Goal: Task Accomplishment & Management: Manage account settings

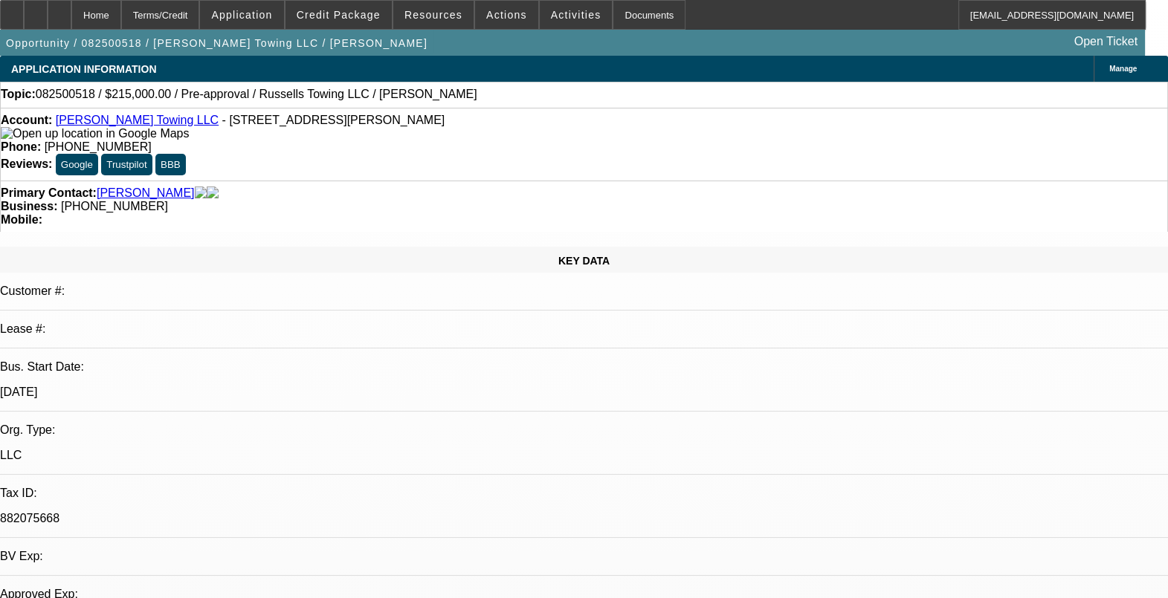
select select "0"
select select "2"
select select "0.1"
select select "4"
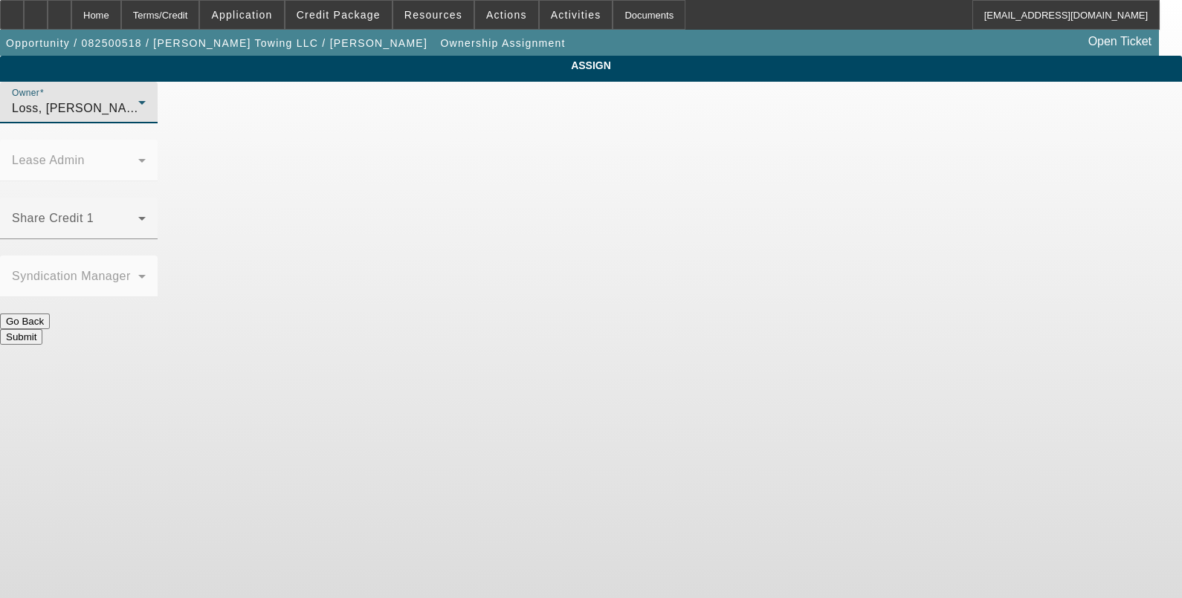
click at [138, 117] on div "Loss, Luke (Lvl 1)" at bounding box center [75, 109] width 126 height 18
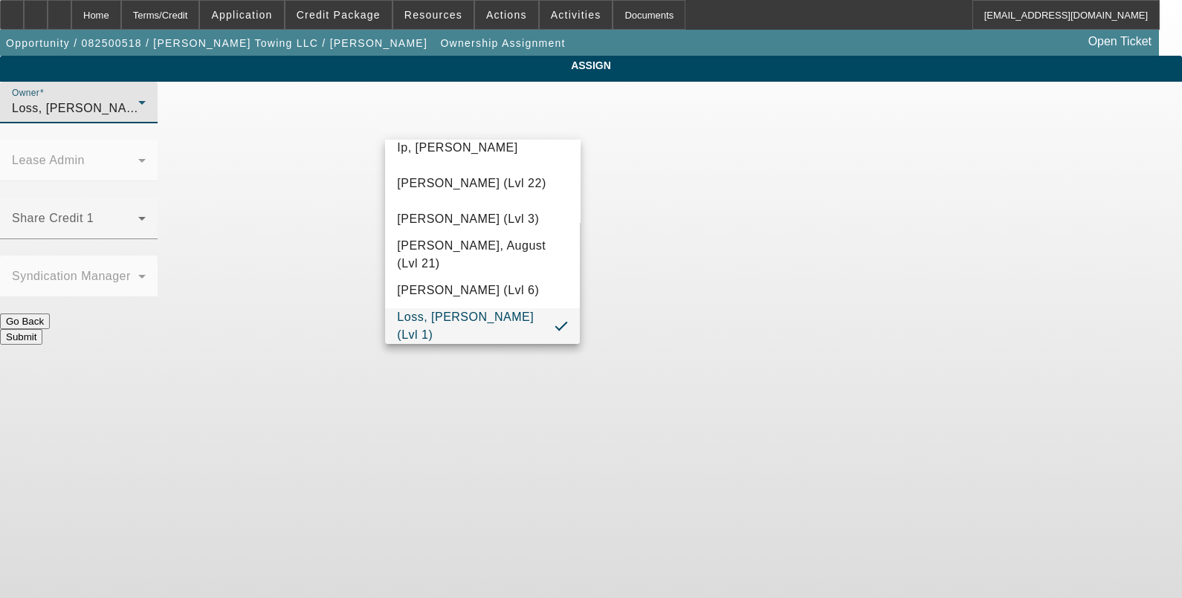
scroll to position [363, 0]
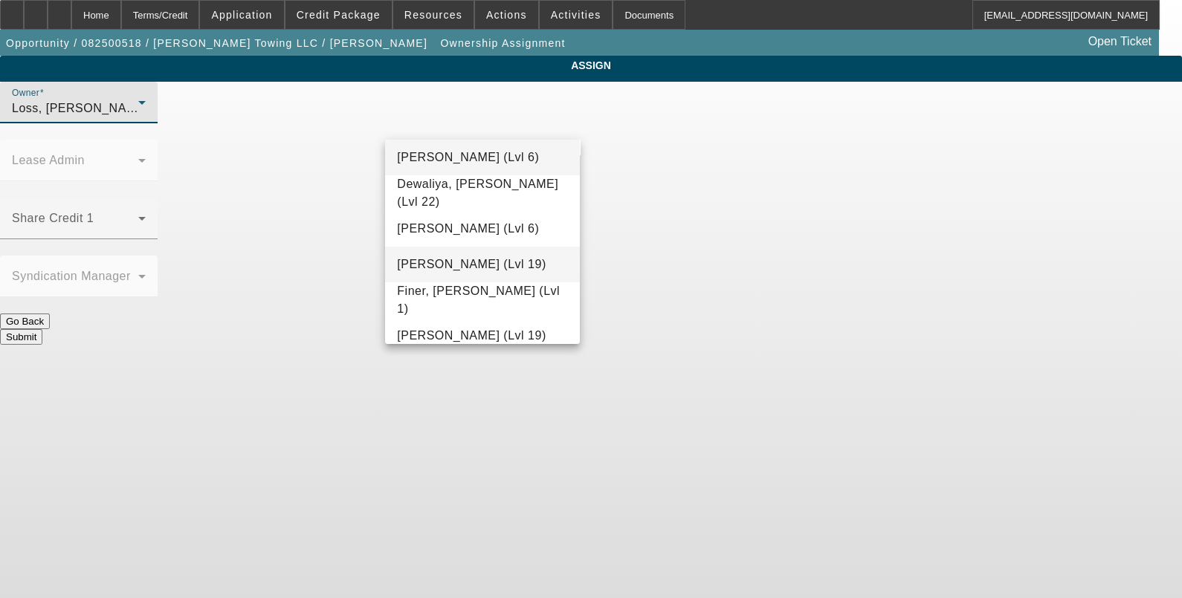
click at [485, 273] on mat-option "Dunphy, Sean (Lvl 19)" at bounding box center [482, 265] width 195 height 36
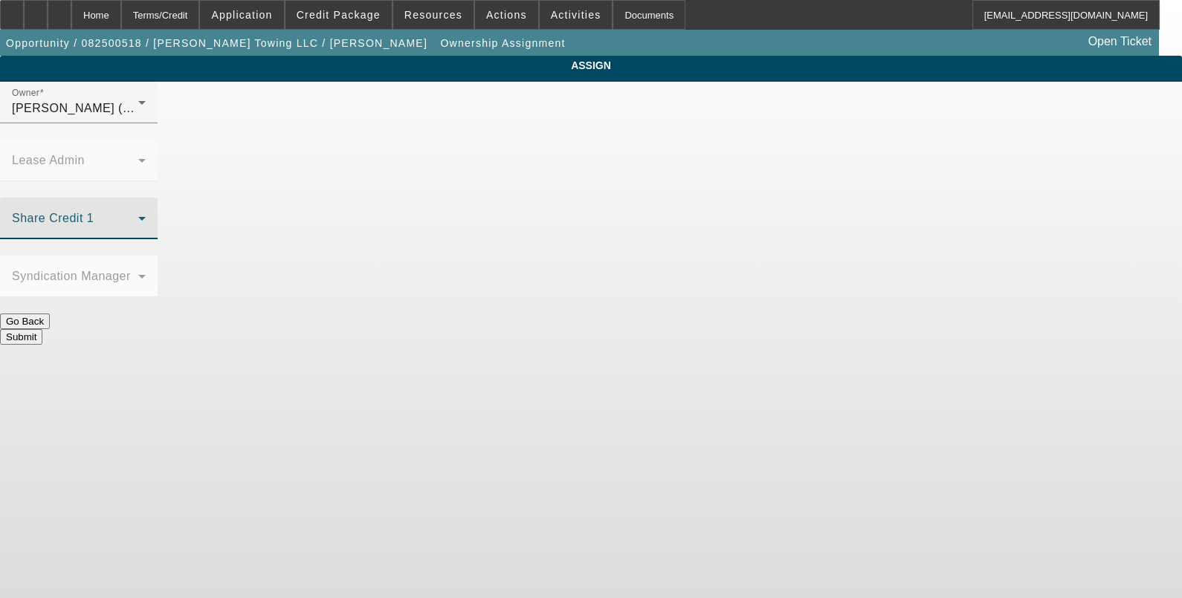
click at [138, 216] on span at bounding box center [75, 225] width 126 height 18
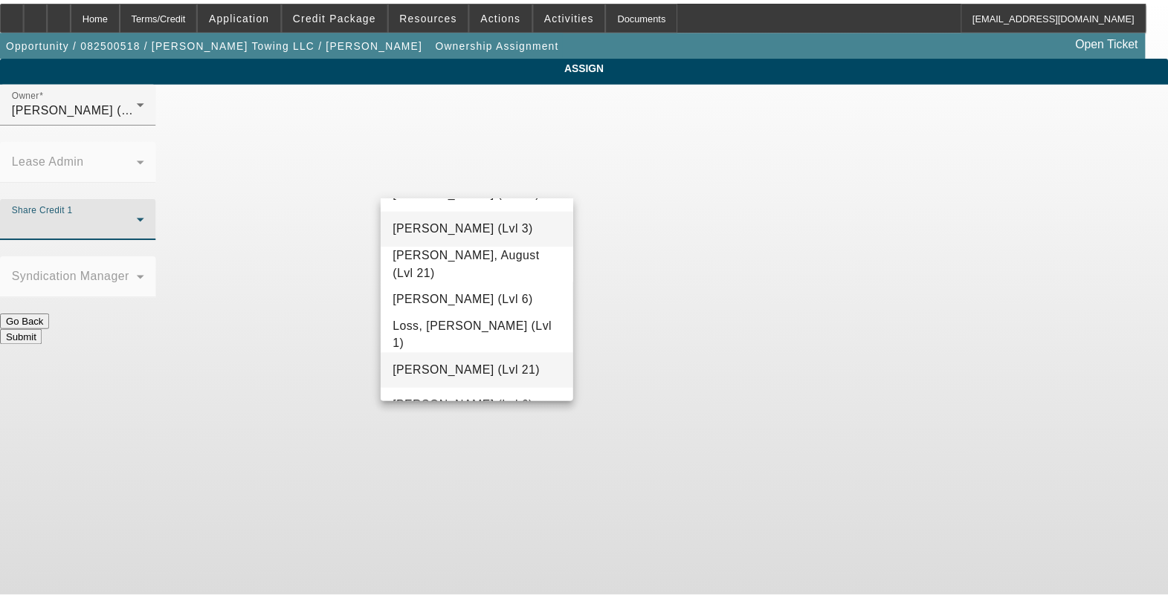
scroll to position [1093, 0]
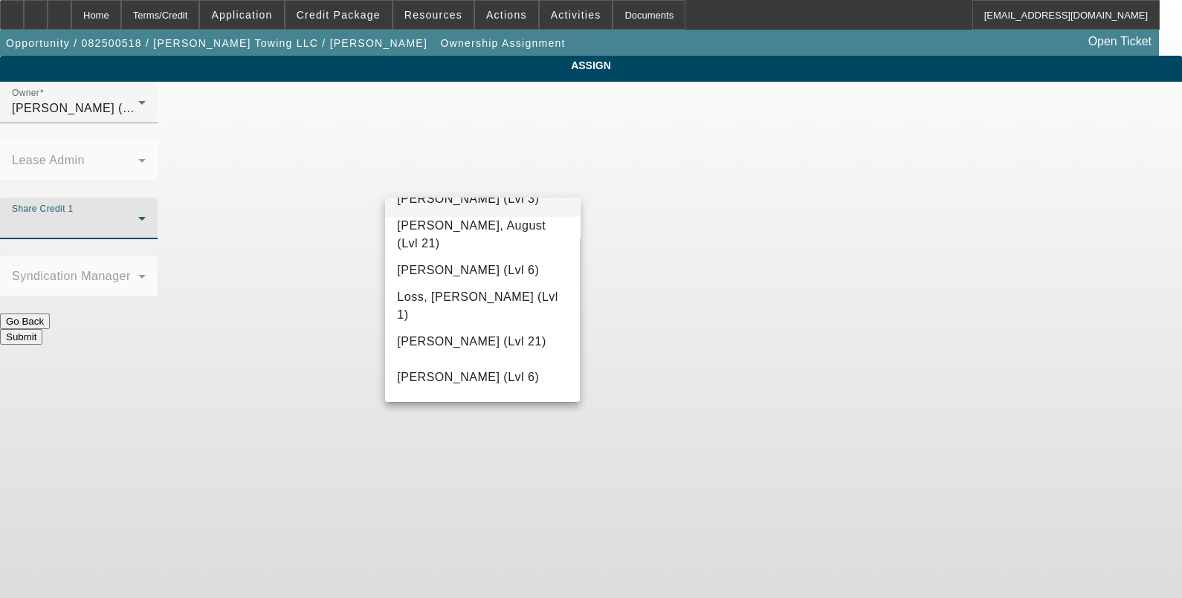
drag, startPoint x: 497, startPoint y: 305, endPoint x: 572, endPoint y: 298, distance: 76.2
click at [497, 305] on mat-option "Loss, Luke (Lvl 1)" at bounding box center [482, 306] width 195 height 36
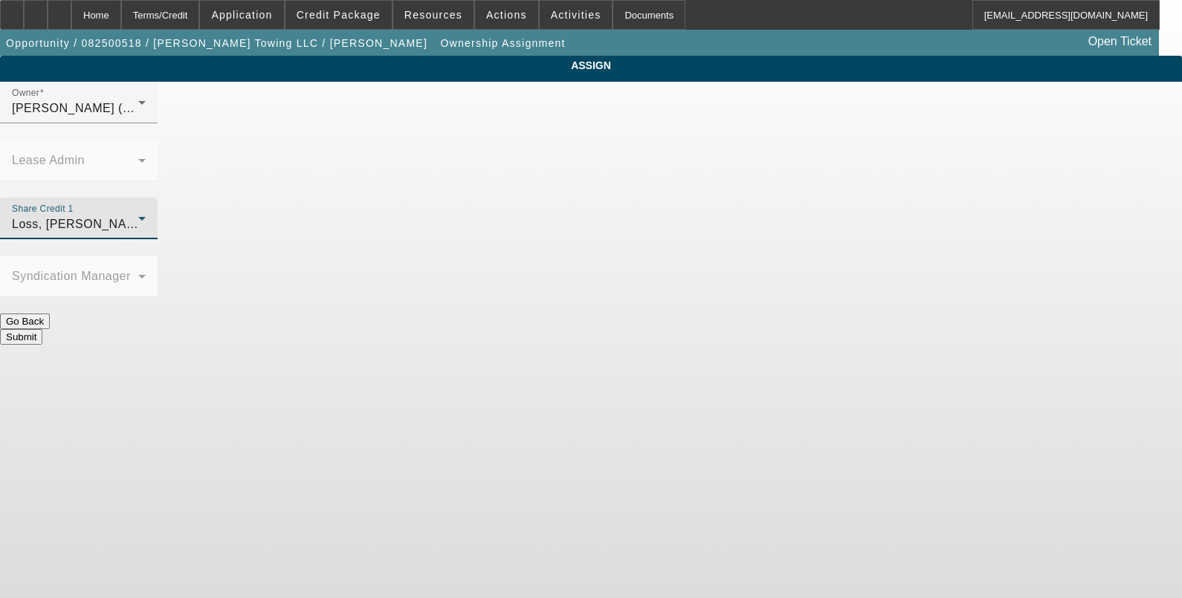
click at [42, 329] on button "Submit" at bounding box center [21, 337] width 42 height 16
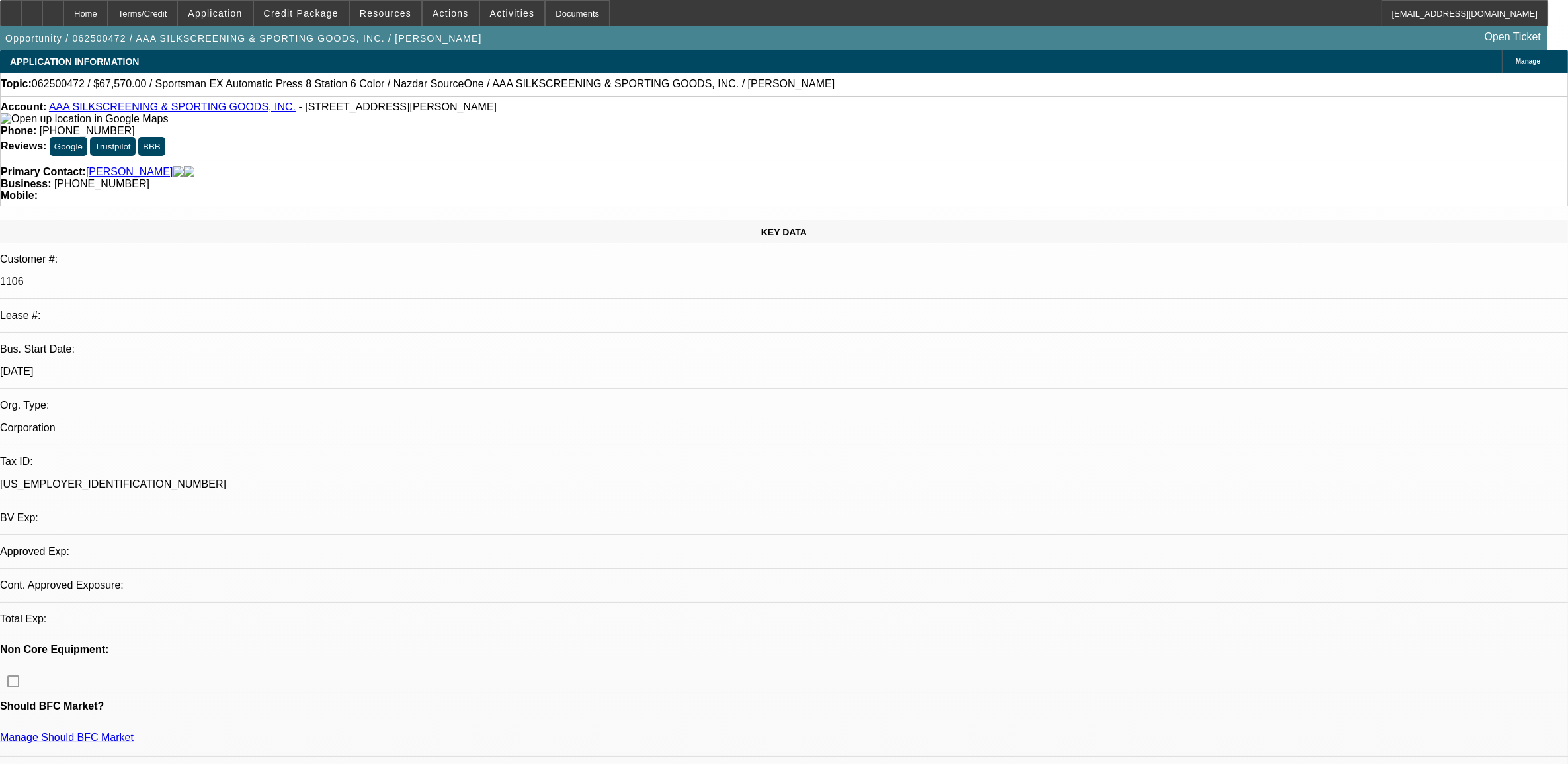
select select "0"
select select "2"
select select "0.1"
select select "1"
select select "2"
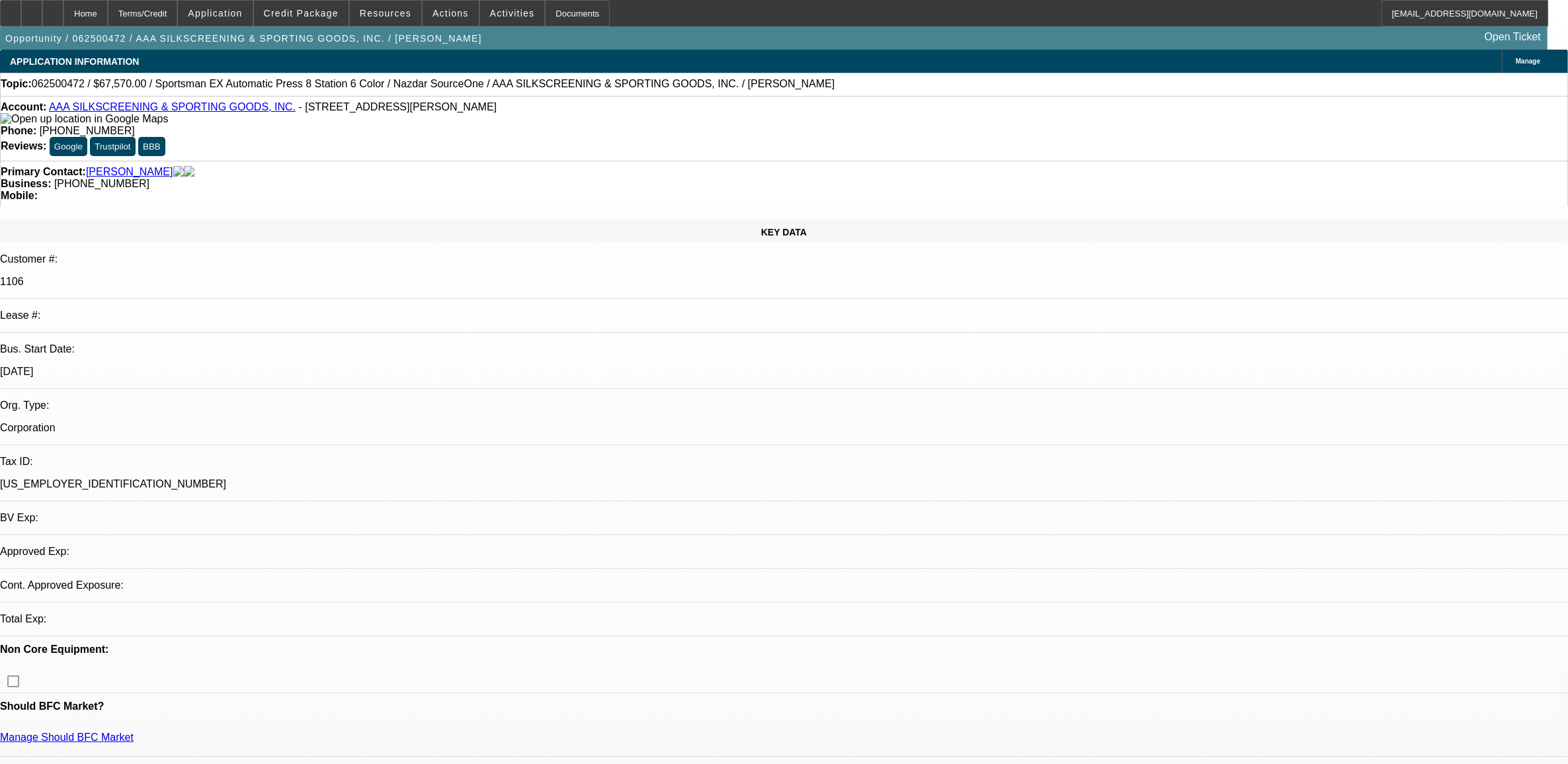
select select "4"
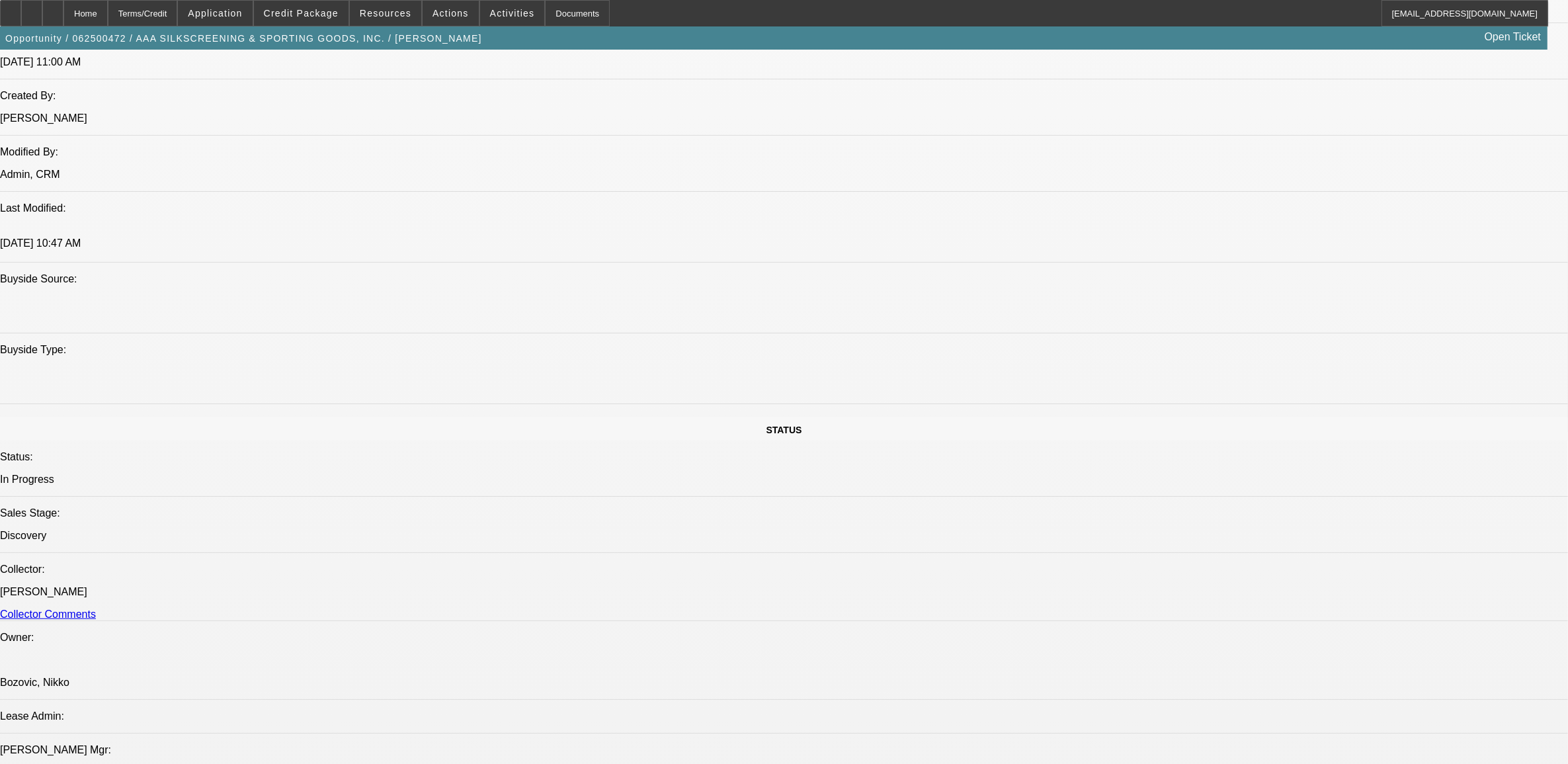
scroll to position [992, 0]
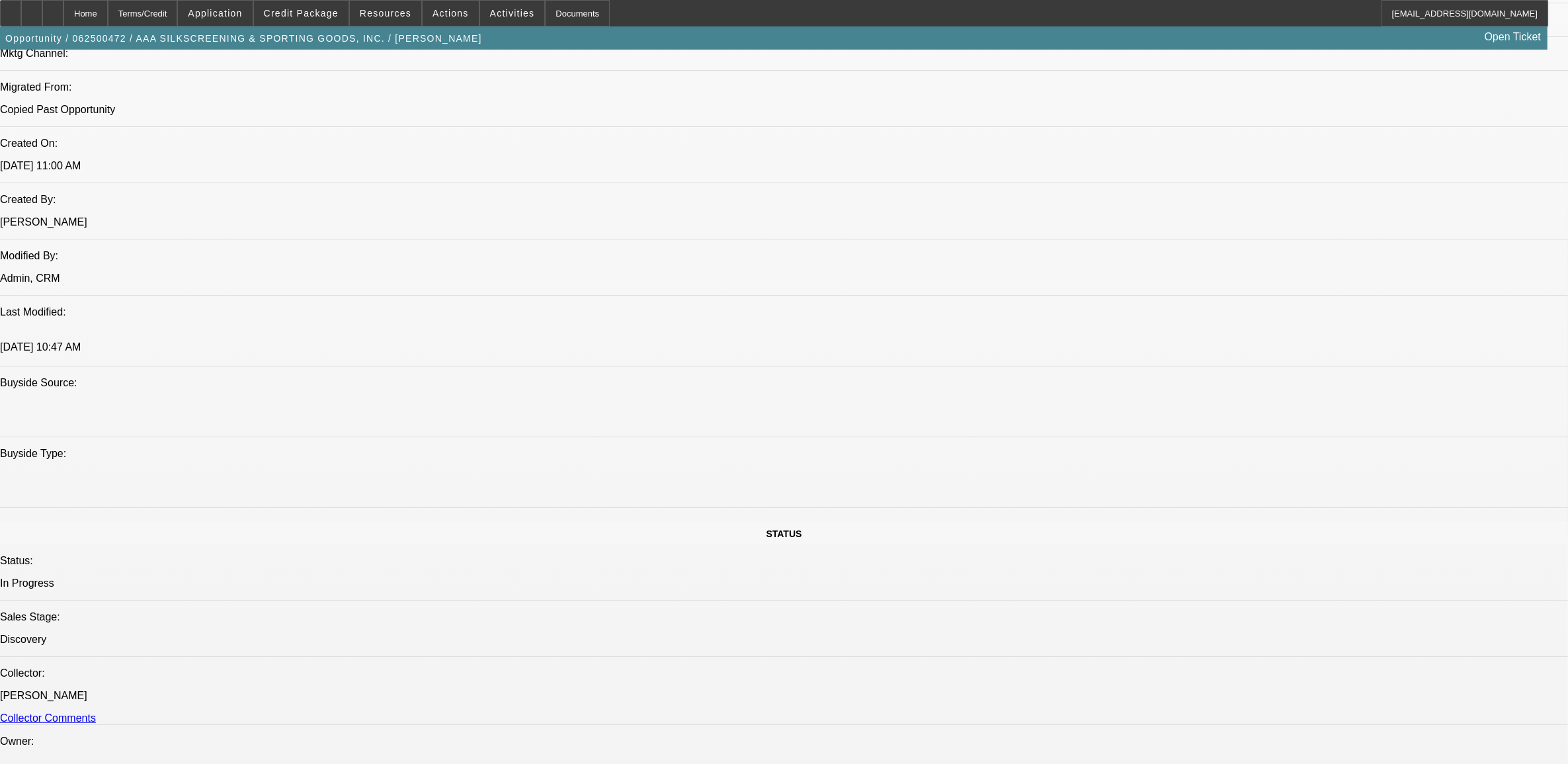
drag, startPoint x: 452, startPoint y: 526, endPoint x: 441, endPoint y: 524, distance: 11.2
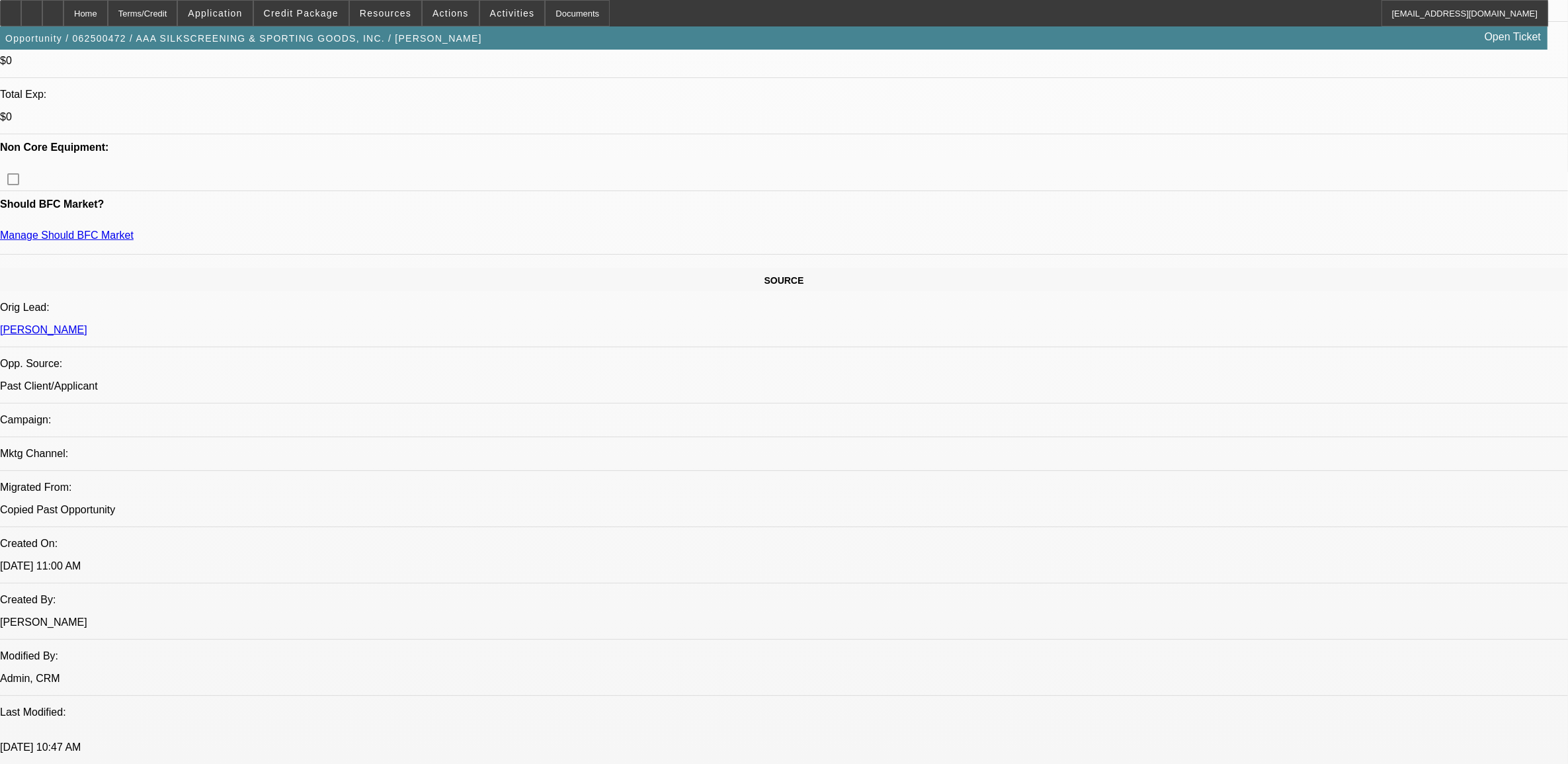
scroll to position [495, 0]
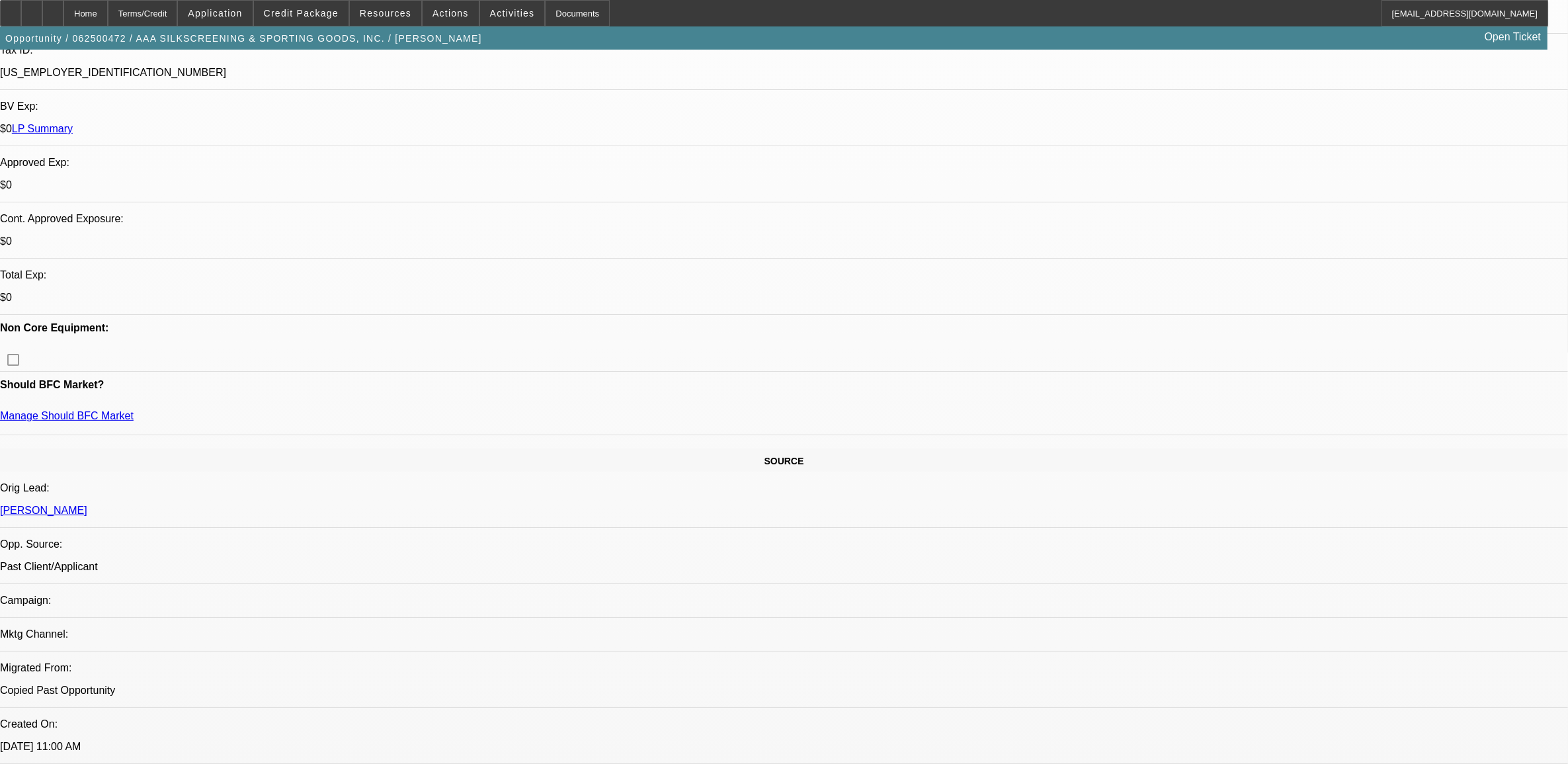
scroll to position [331, 0]
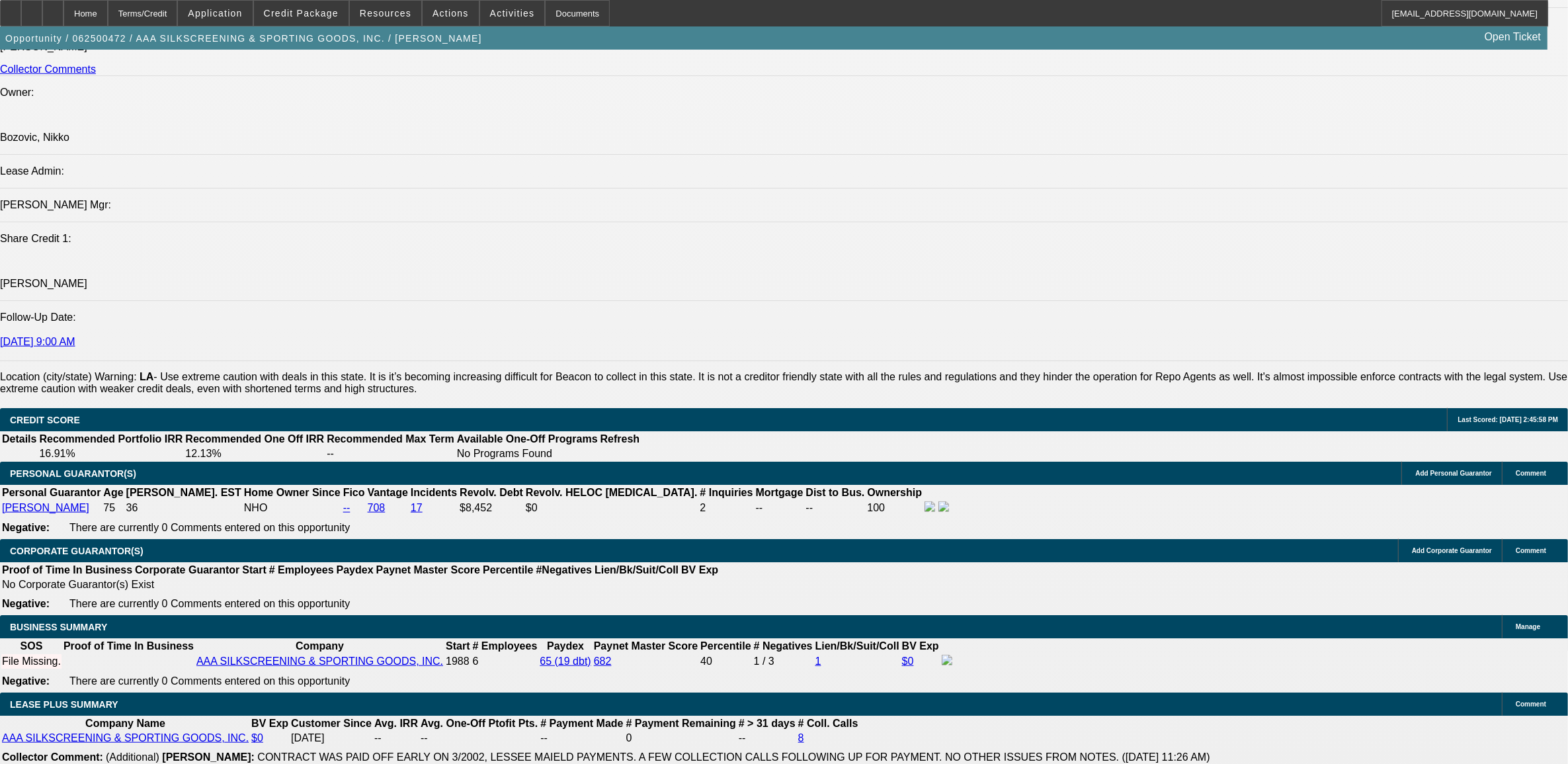
scroll to position [1653, 0]
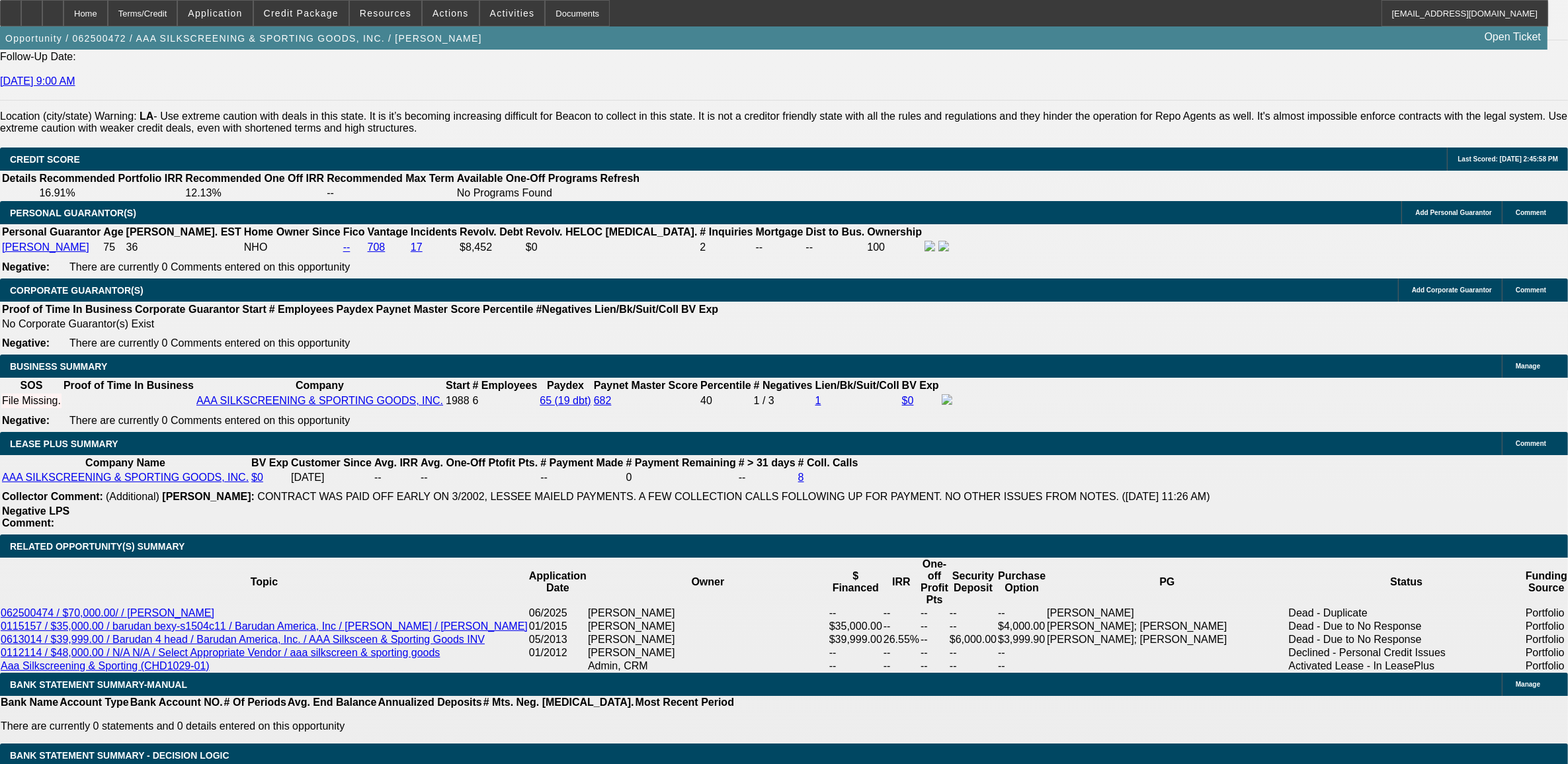
scroll to position [1983, 0]
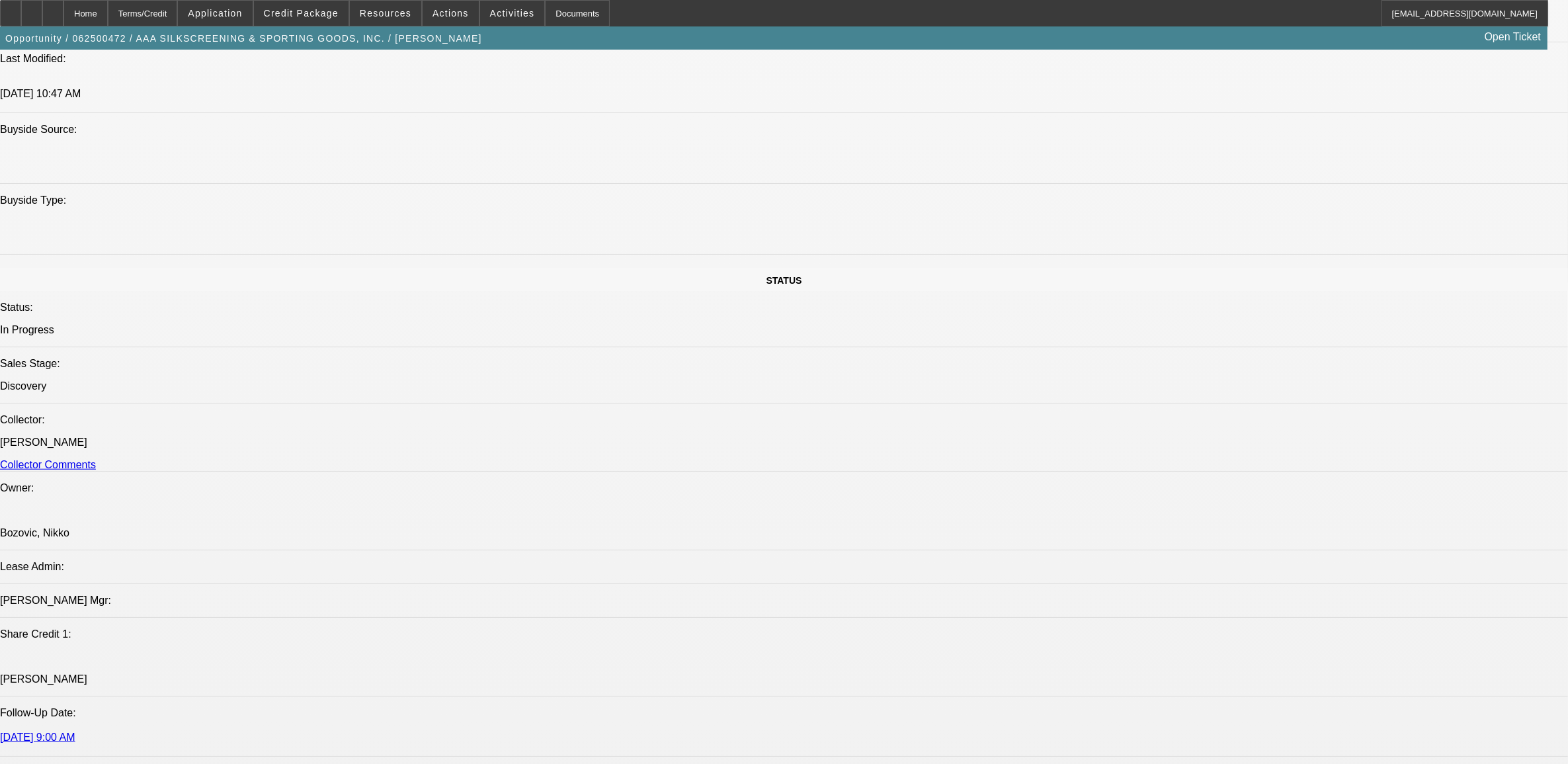
scroll to position [1818, 0]
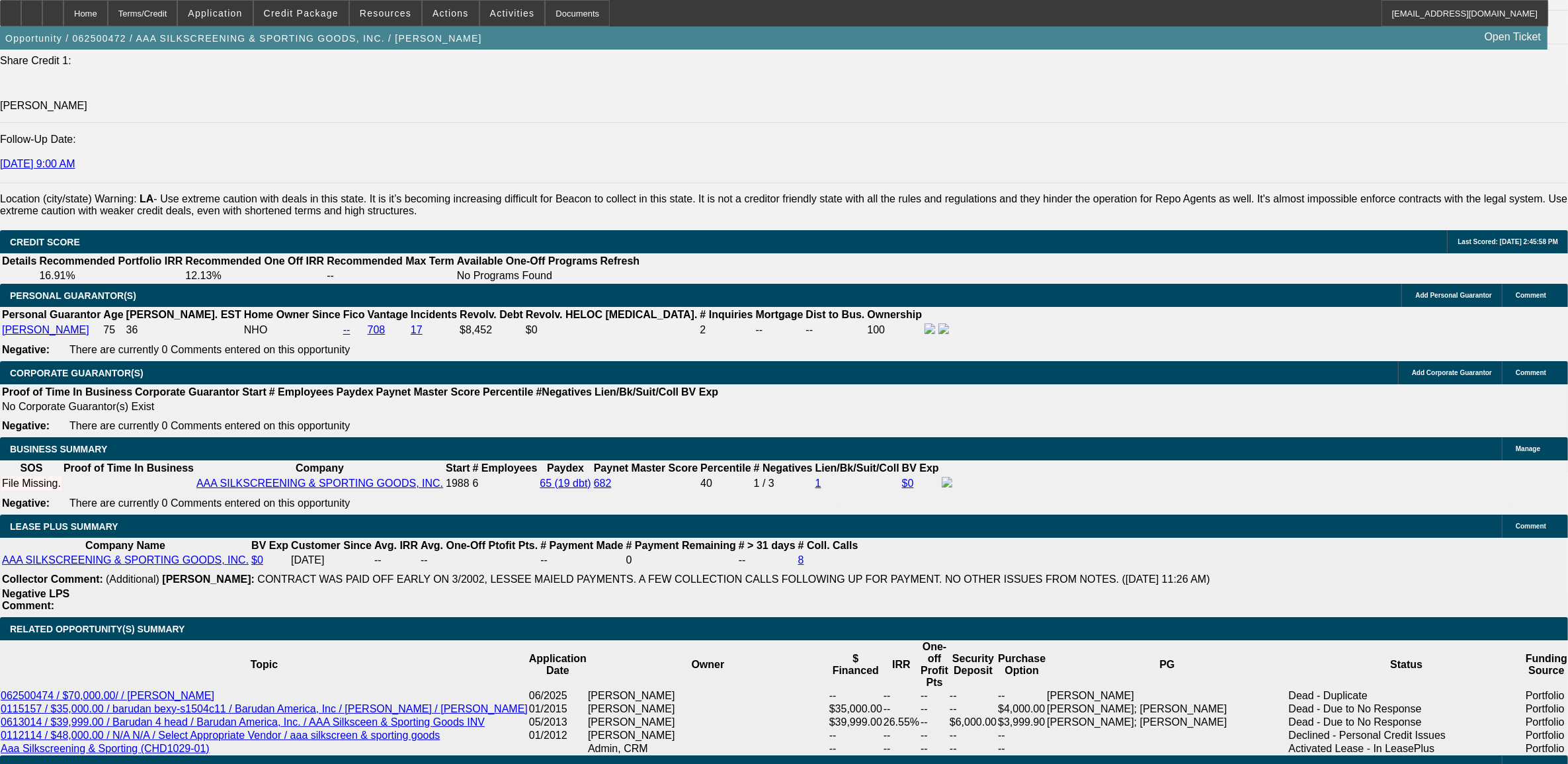
drag, startPoint x: 286, startPoint y: 417, endPoint x: 368, endPoint y: 414, distance: 82.1
drag, startPoint x: 368, startPoint y: 414, endPoint x: 355, endPoint y: 414, distance: 13.0
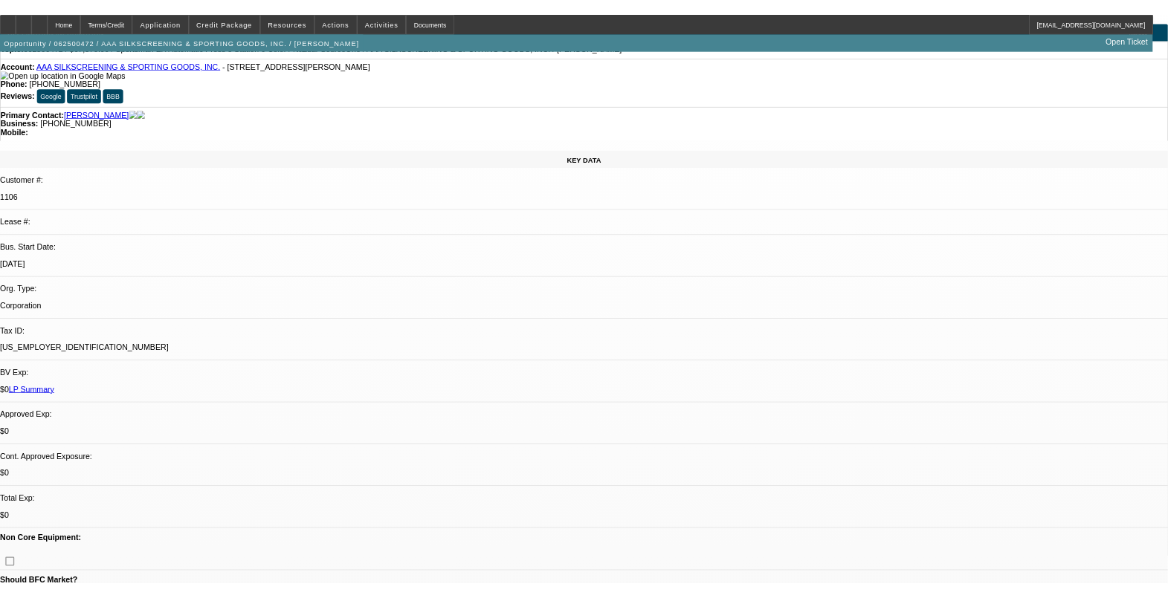
scroll to position [0, 0]
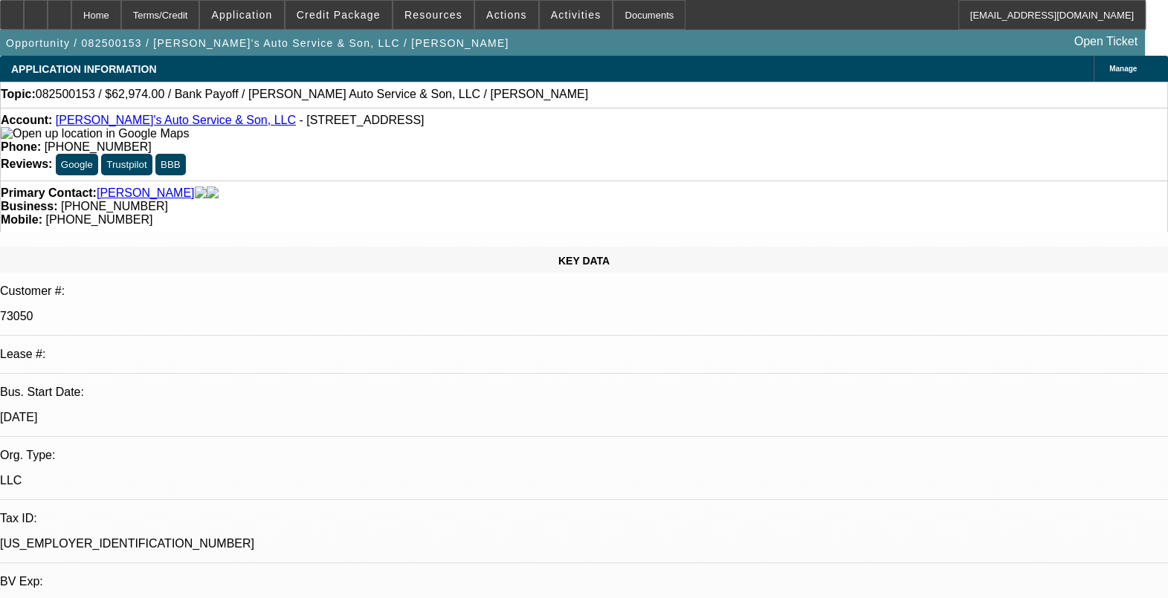
select select "0"
select select "2"
select select "0.1"
select select "1"
select select "2"
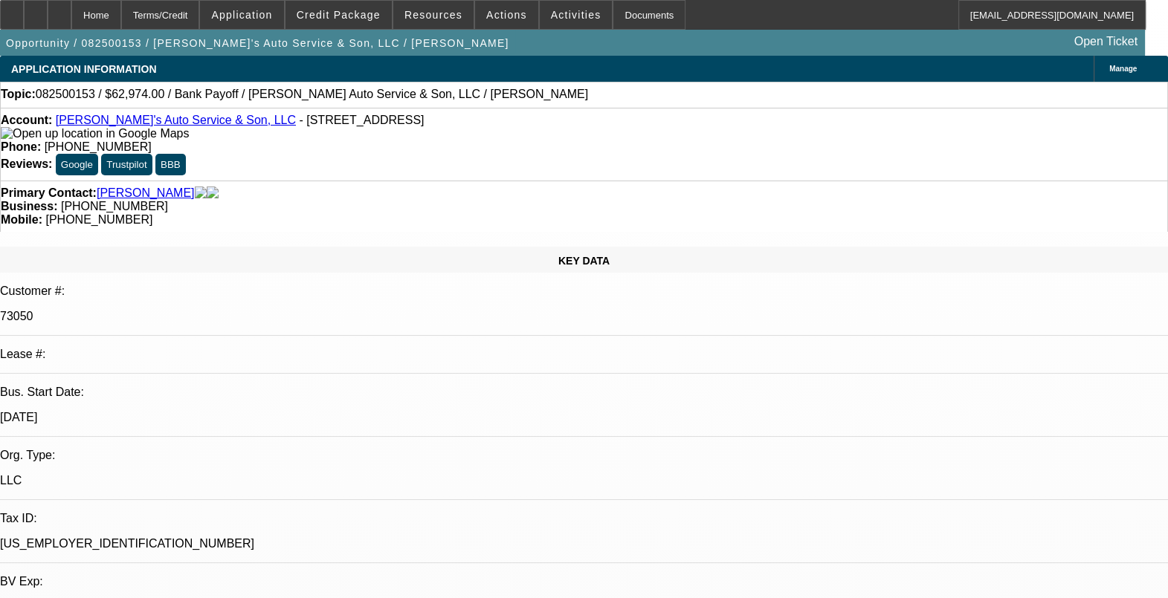
select select "4"
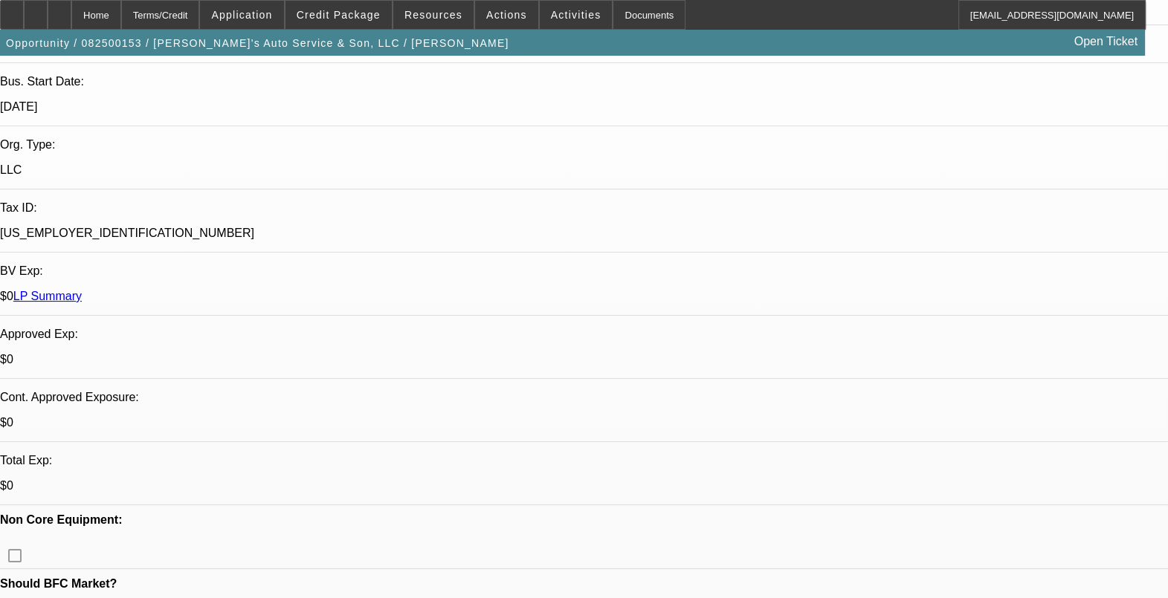
scroll to position [92, 0]
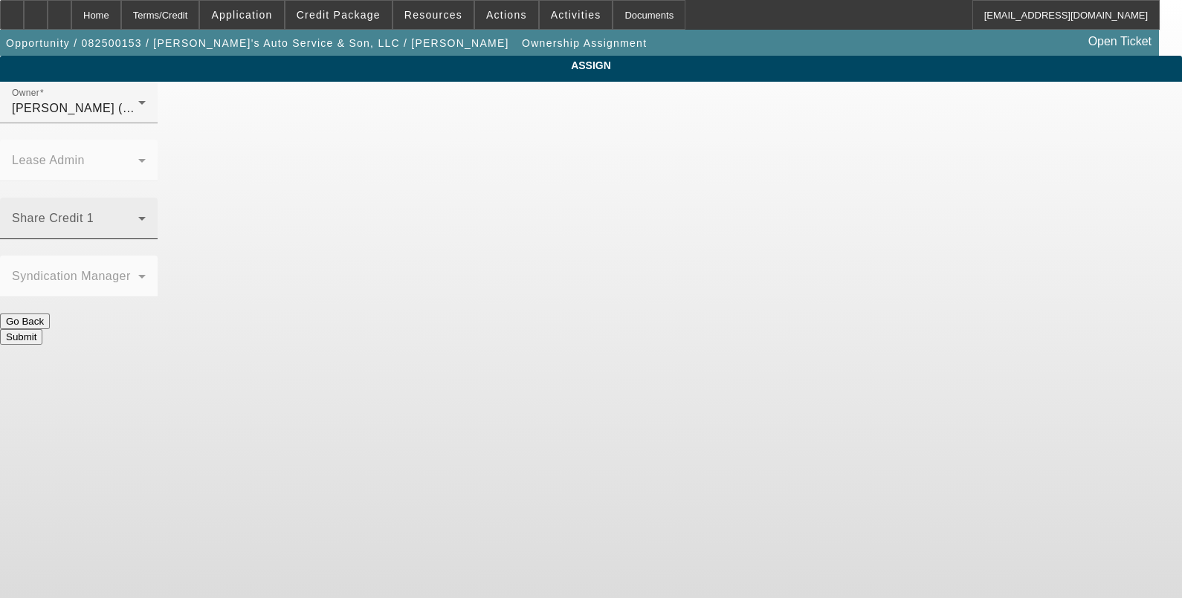
click at [146, 198] on div "Share Credit 1" at bounding box center [79, 219] width 134 height 42
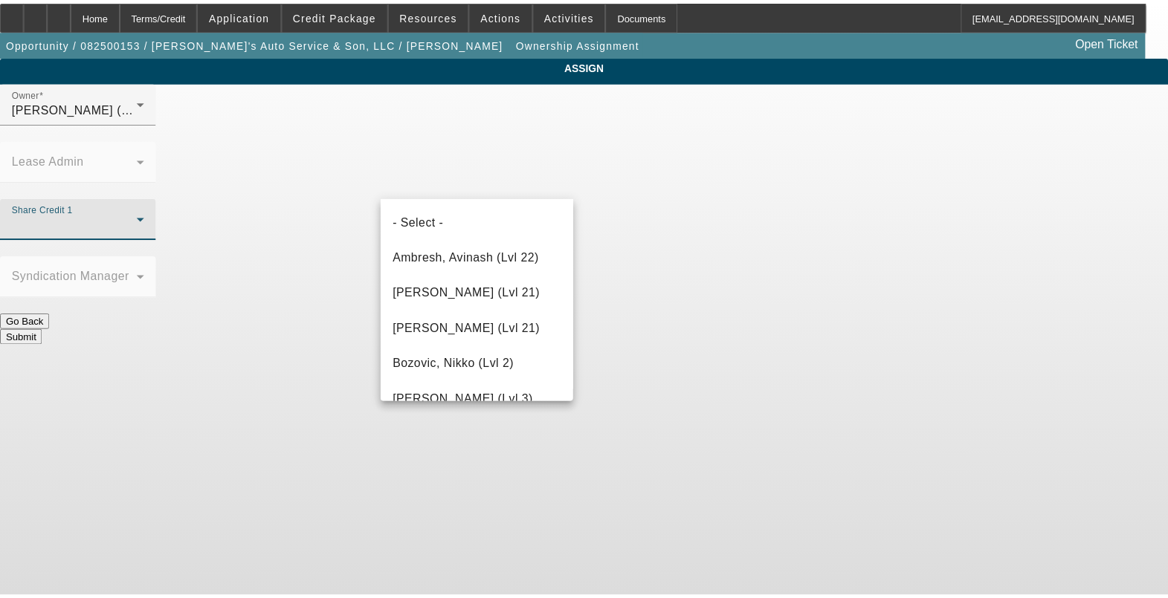
scroll to position [193, 0]
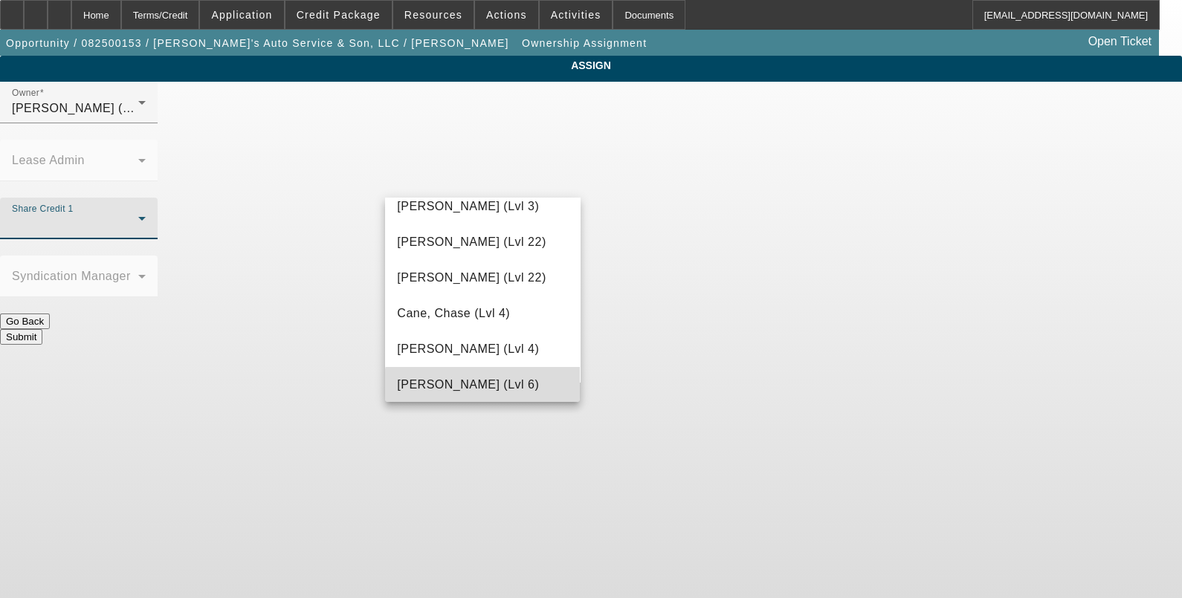
drag, startPoint x: 483, startPoint y: 389, endPoint x: 495, endPoint y: 381, distance: 14.9
click at [485, 388] on span "D'Aquila, Philip (Lvl 6)" at bounding box center [468, 385] width 142 height 18
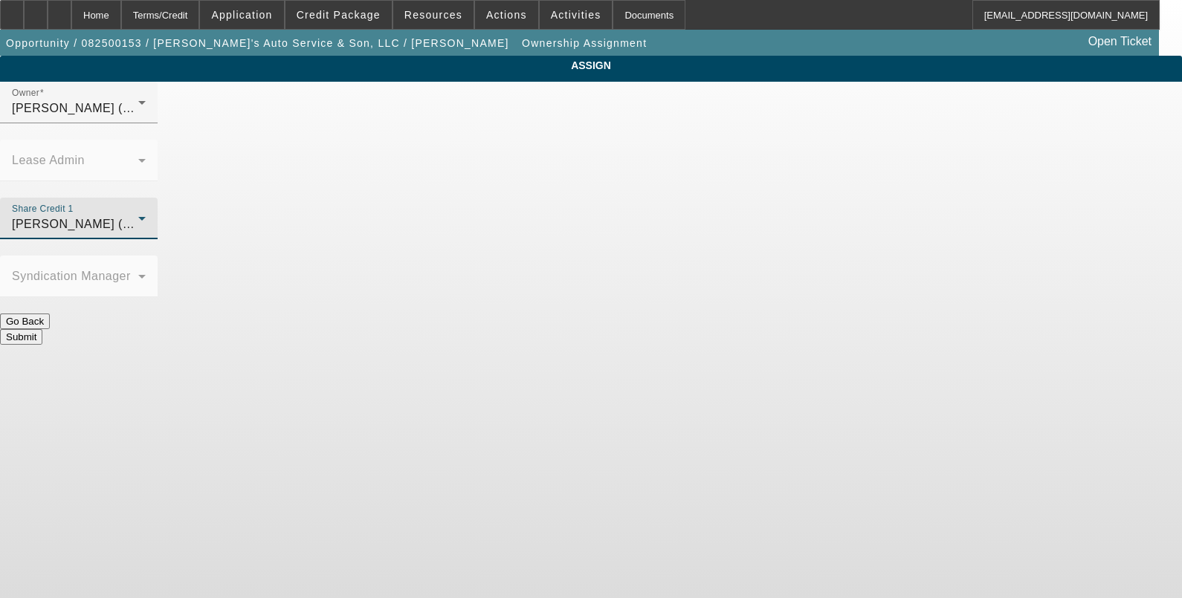
click at [42, 329] on button "Submit" at bounding box center [21, 337] width 42 height 16
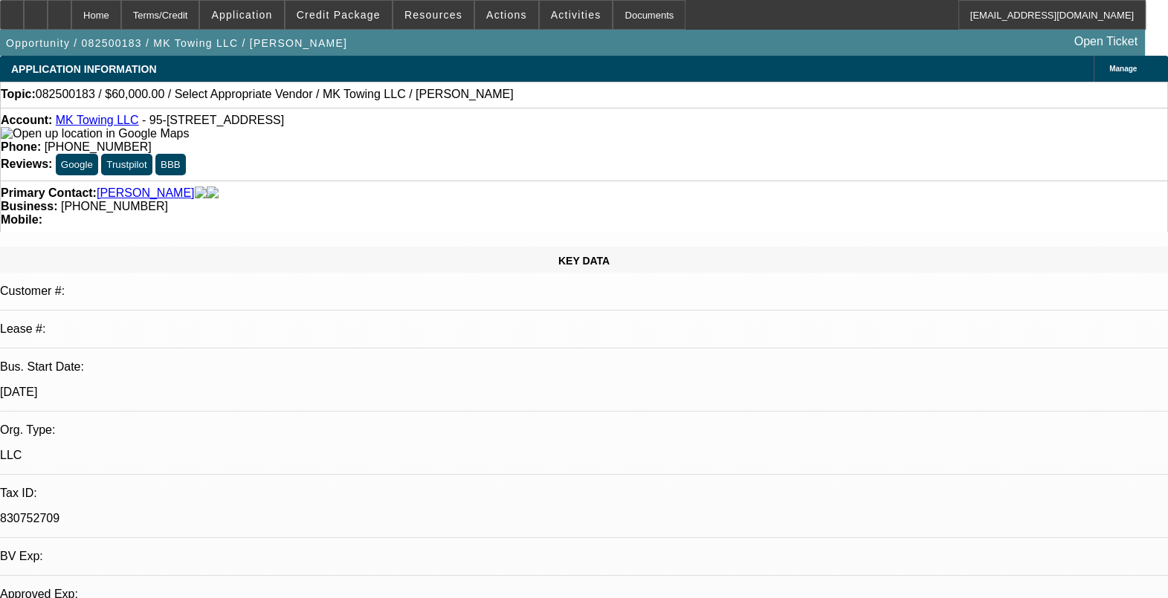
select select "0"
select select "2"
select select "0.1"
select select "1"
select select "2"
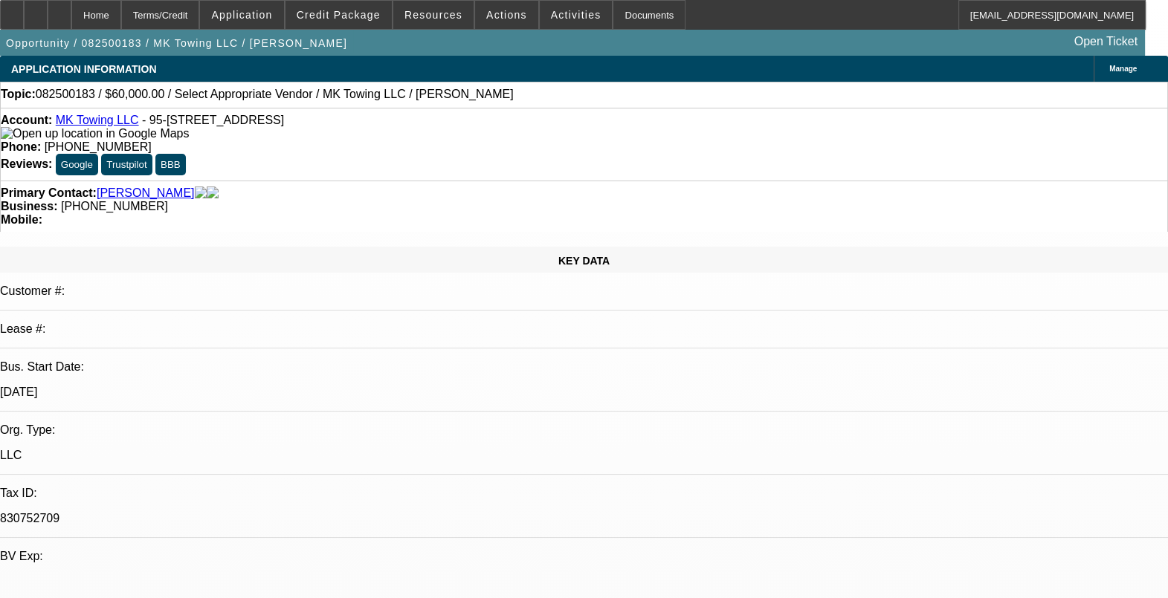
select select "4"
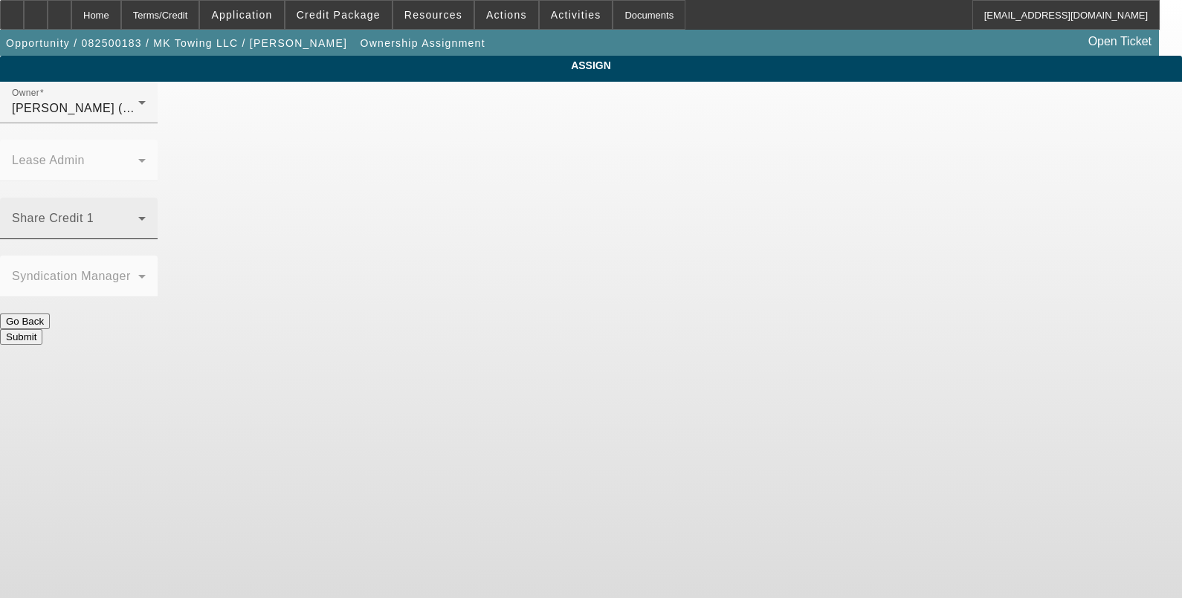
click at [146, 216] on mat-select at bounding box center [79, 225] width 134 height 18
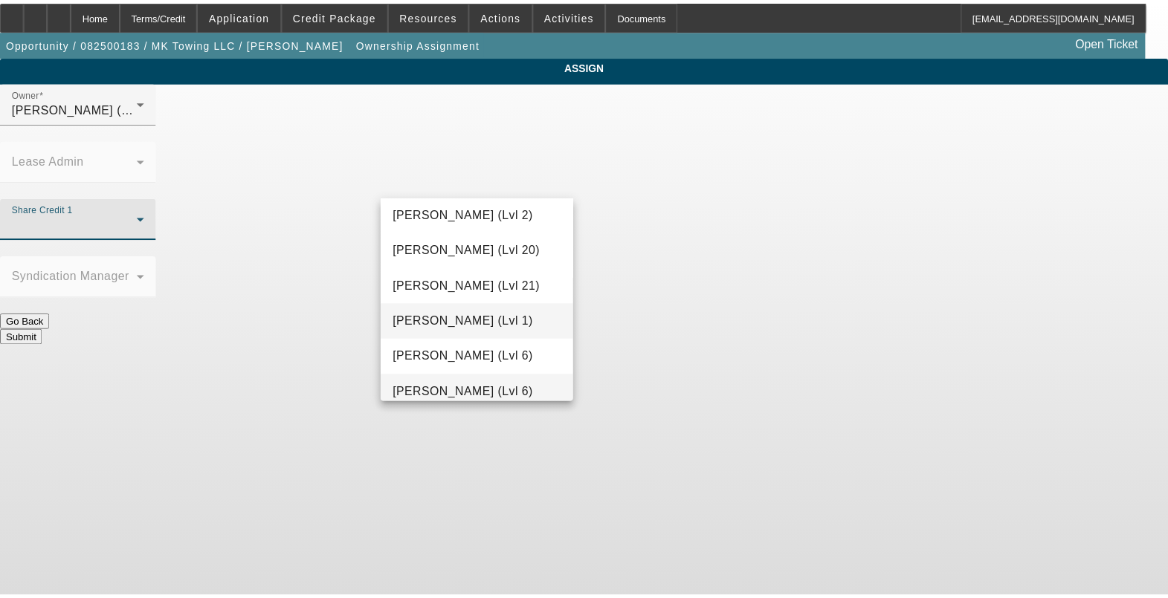
scroll to position [714, 0]
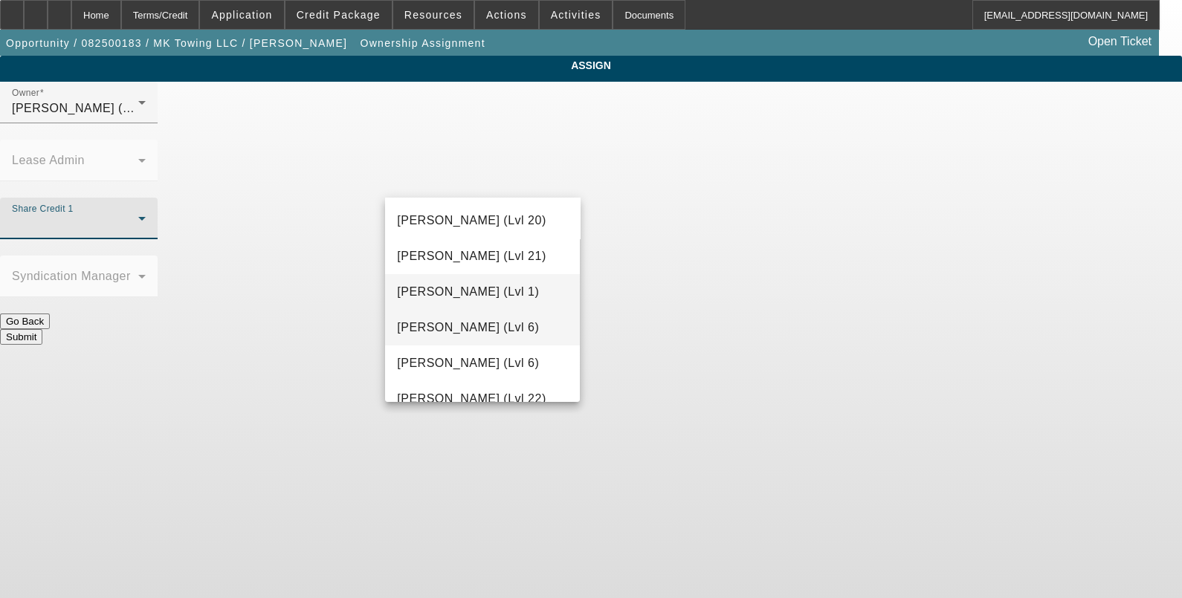
click at [491, 327] on span "Haraden, Amanda (Lvl 6)" at bounding box center [468, 328] width 142 height 18
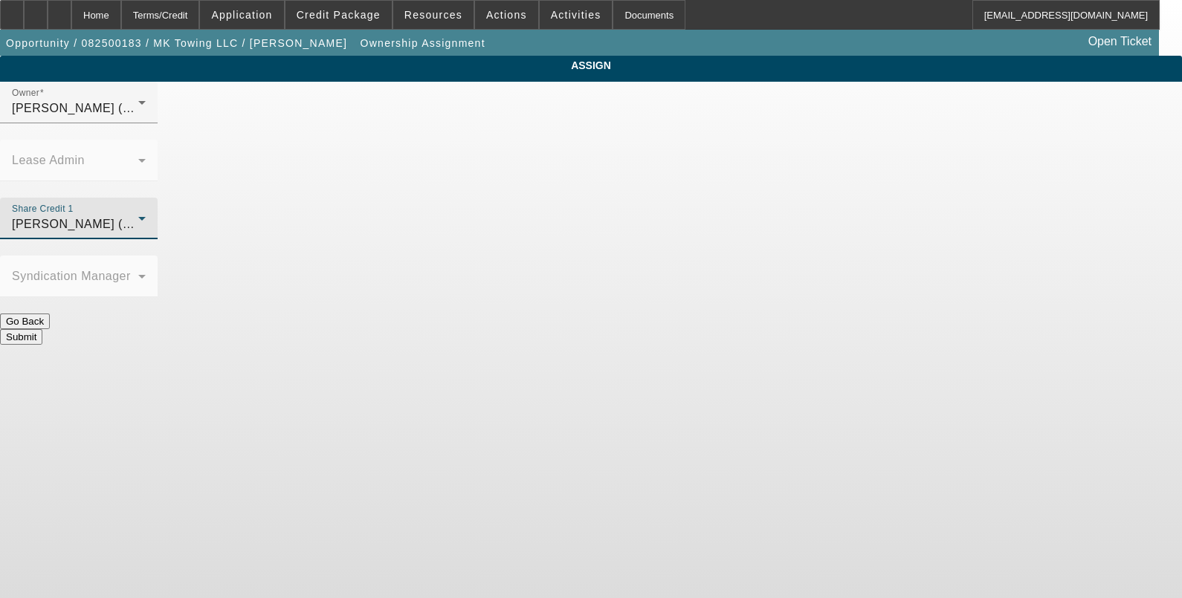
click at [648, 329] on div "Submit" at bounding box center [591, 337] width 1182 height 16
click at [42, 329] on button "Submit" at bounding box center [21, 337] width 42 height 16
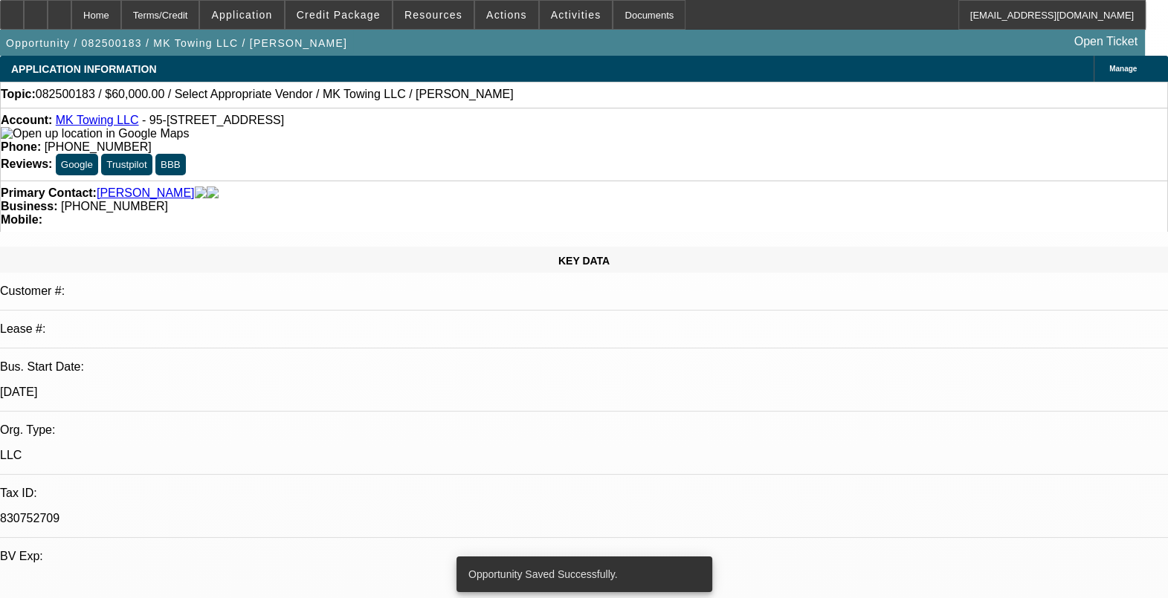
select select "0"
select select "2"
select select "0.1"
select select "4"
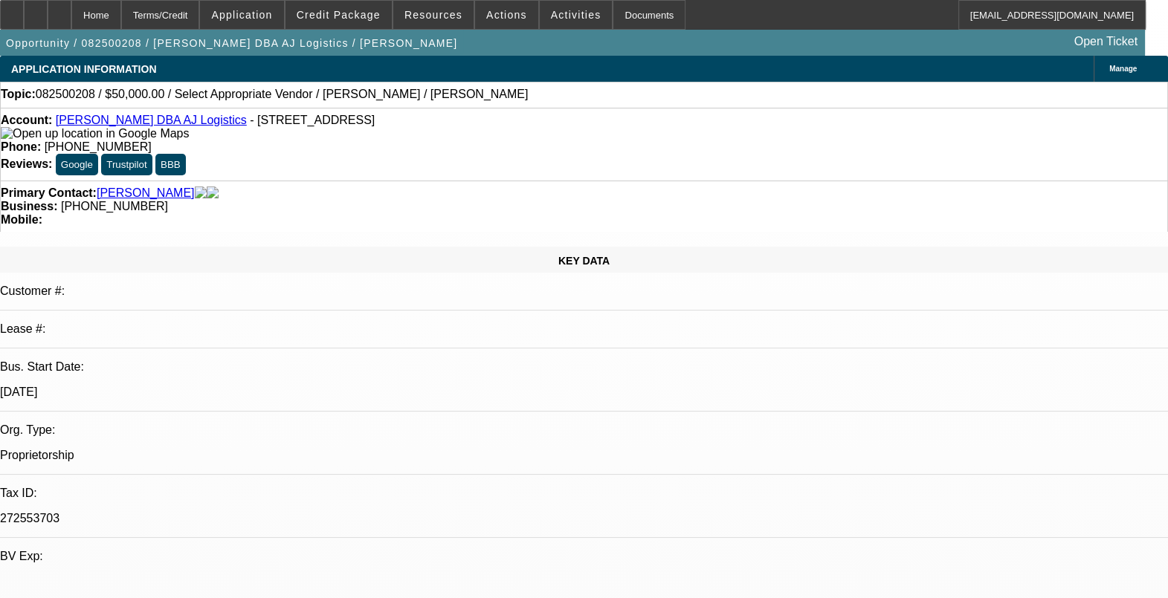
select select "0"
select select "2"
select select "0.1"
select select "4"
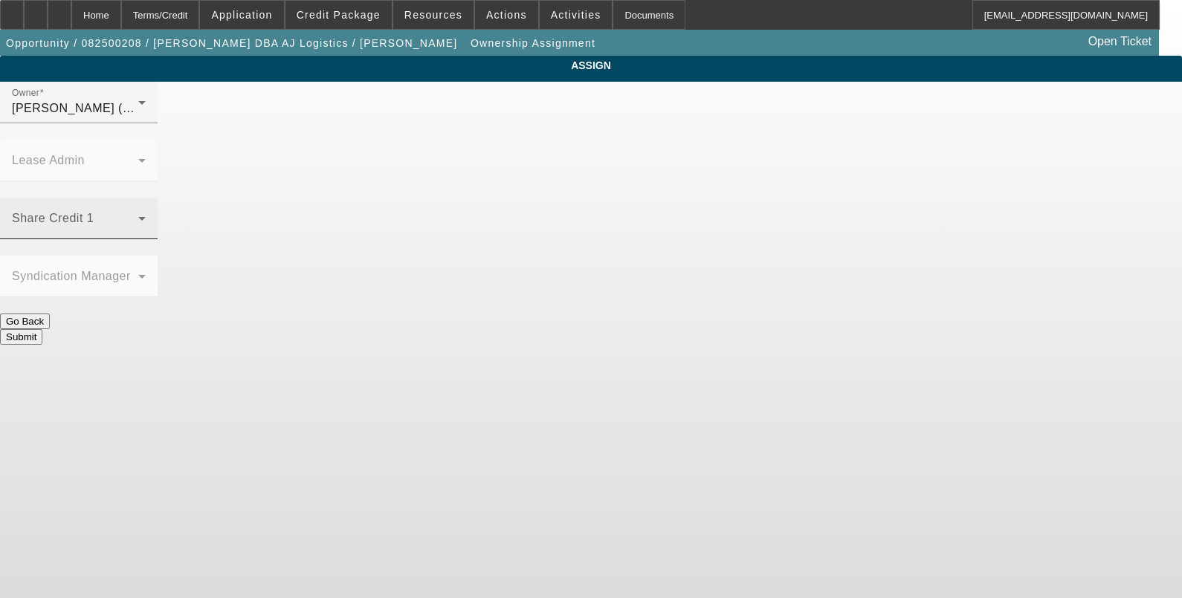
click at [146, 198] on div "Share Credit 1" at bounding box center [79, 219] width 134 height 42
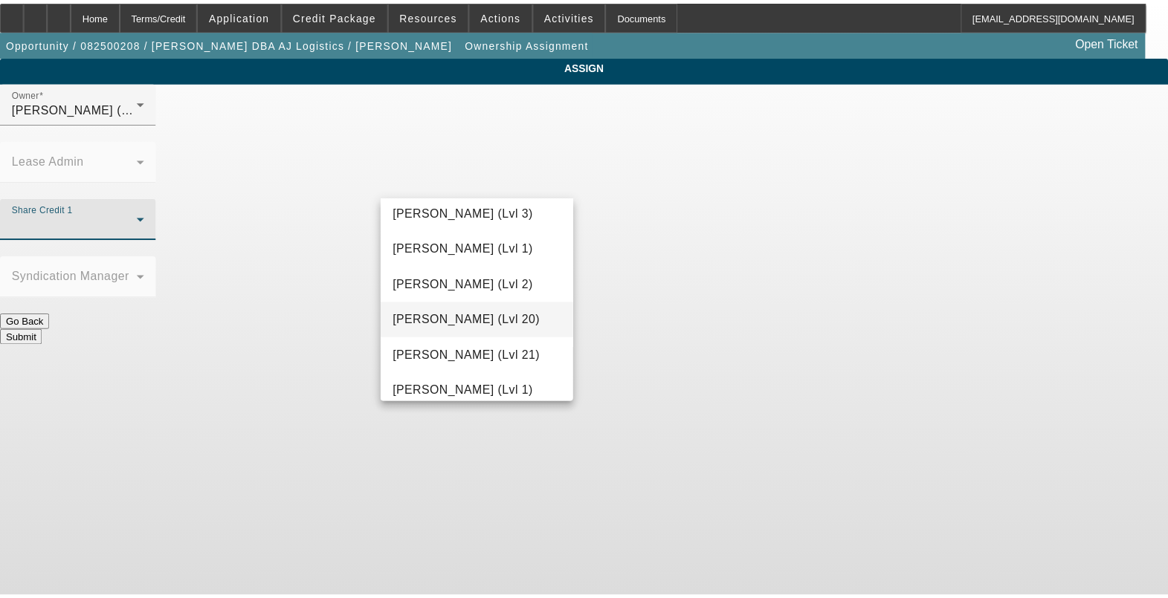
scroll to position [523, 0]
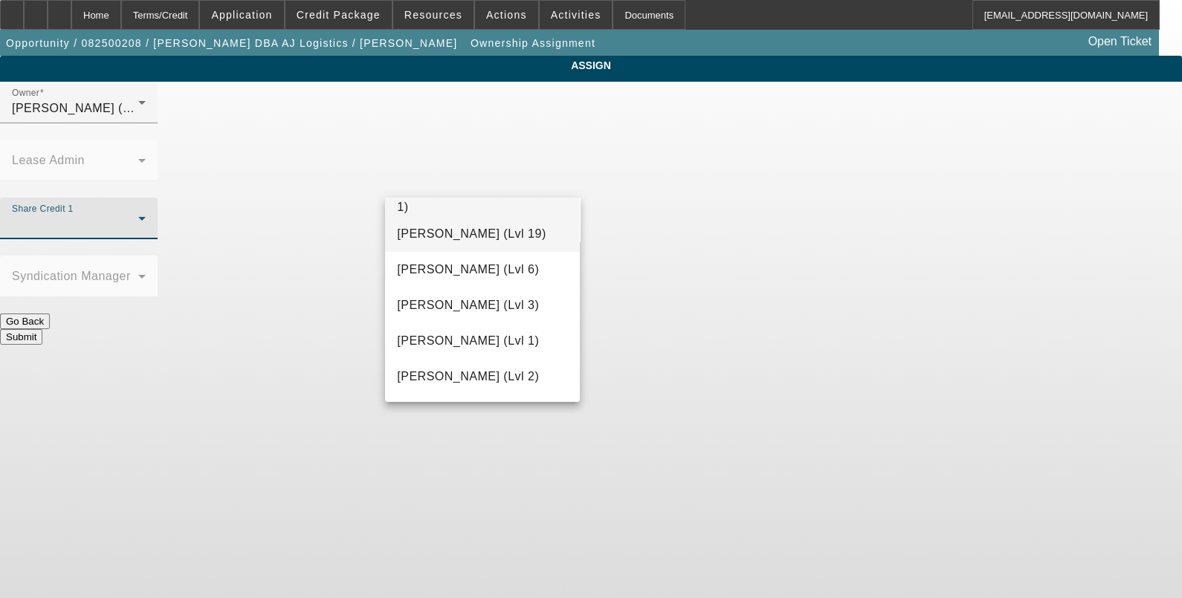
click at [468, 235] on span "Fiumetto, Daniel (Lvl 19)" at bounding box center [471, 234] width 149 height 18
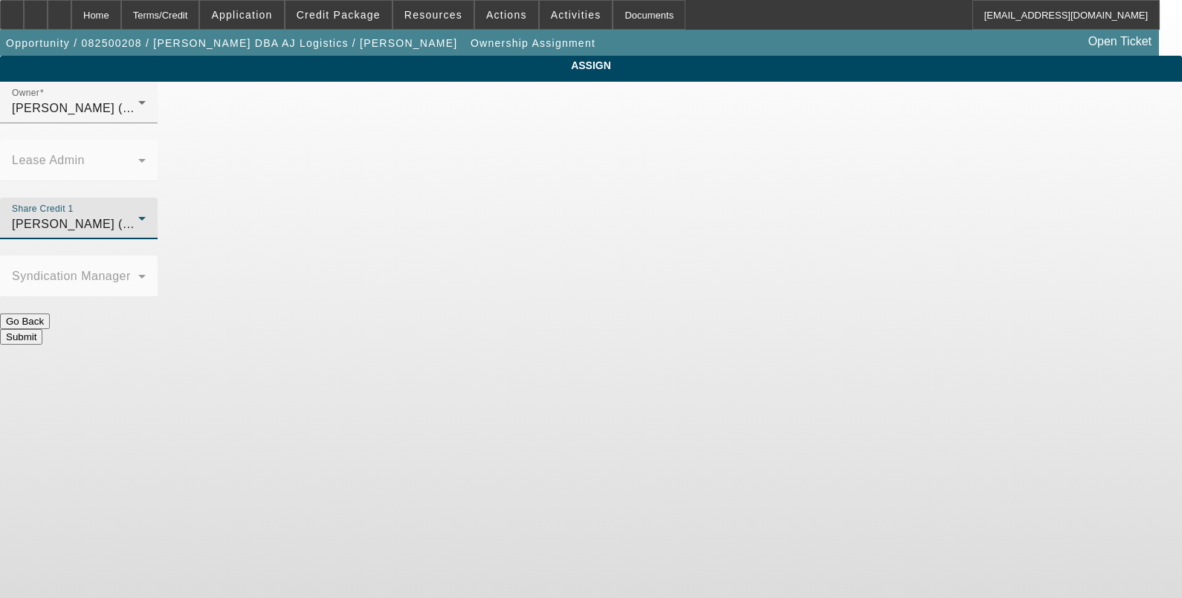
click at [42, 329] on button "Submit" at bounding box center [21, 337] width 42 height 16
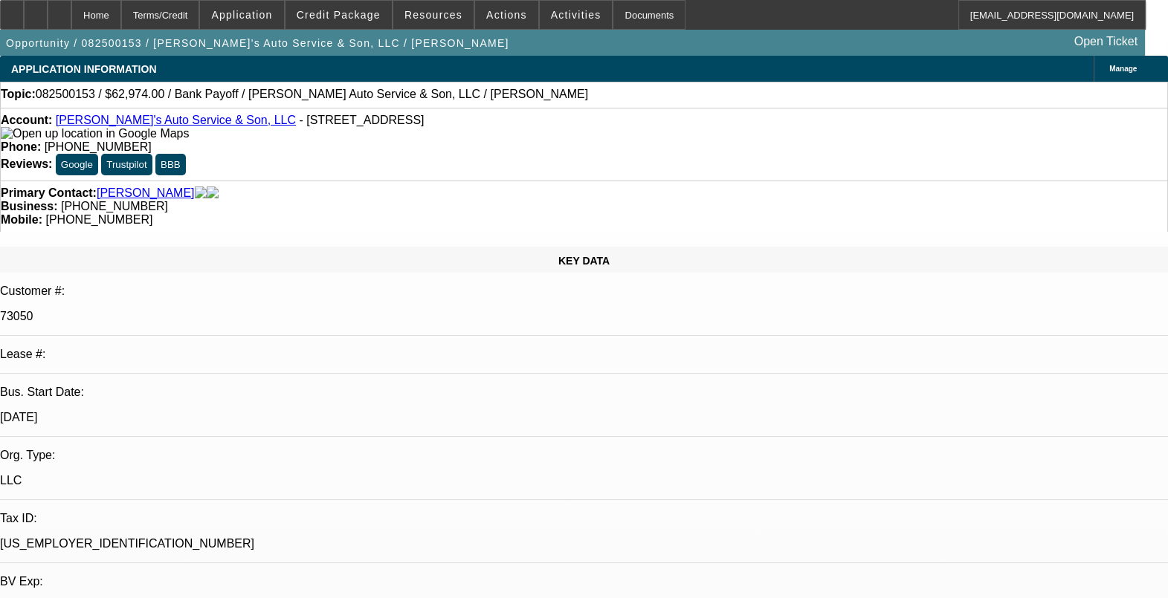
select select "0"
select select "2"
select select "0.1"
select select "1"
select select "2"
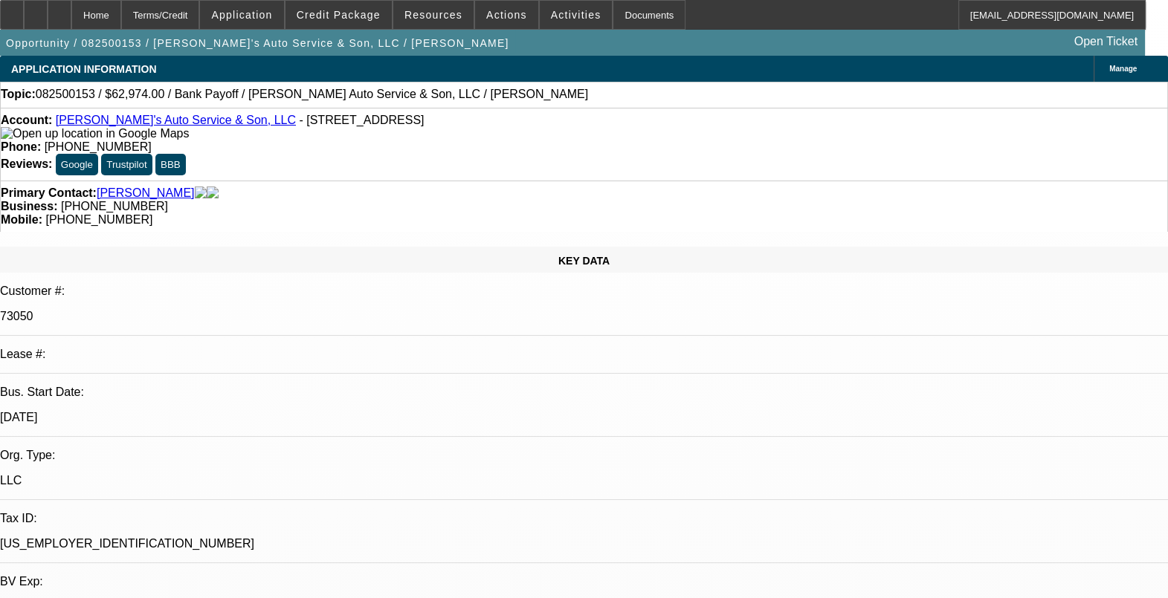
select select "4"
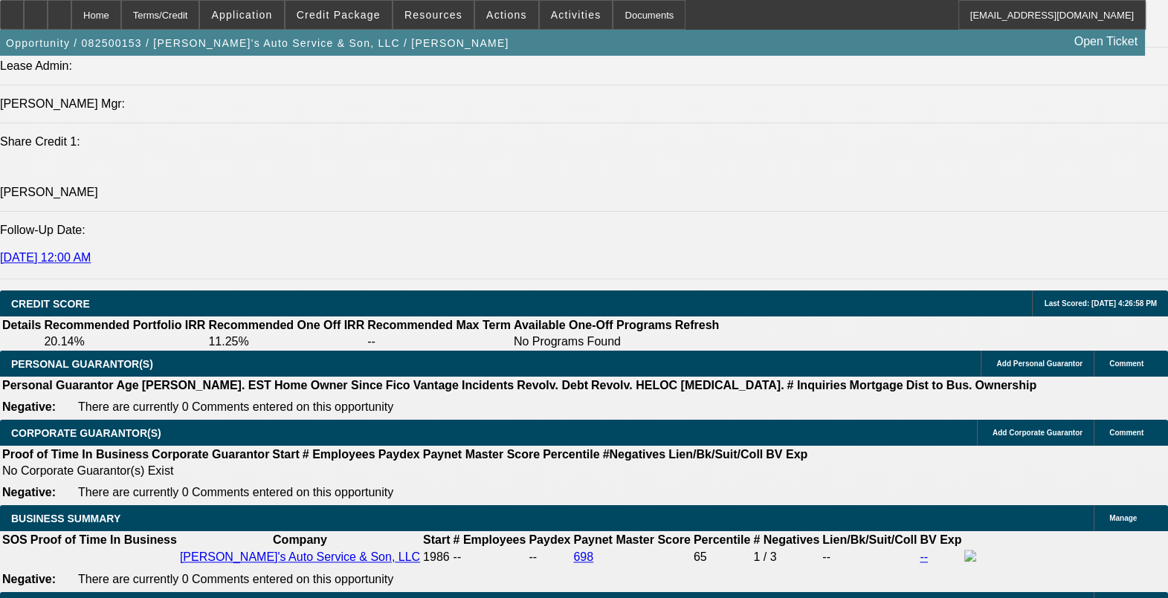
scroll to position [1765, 0]
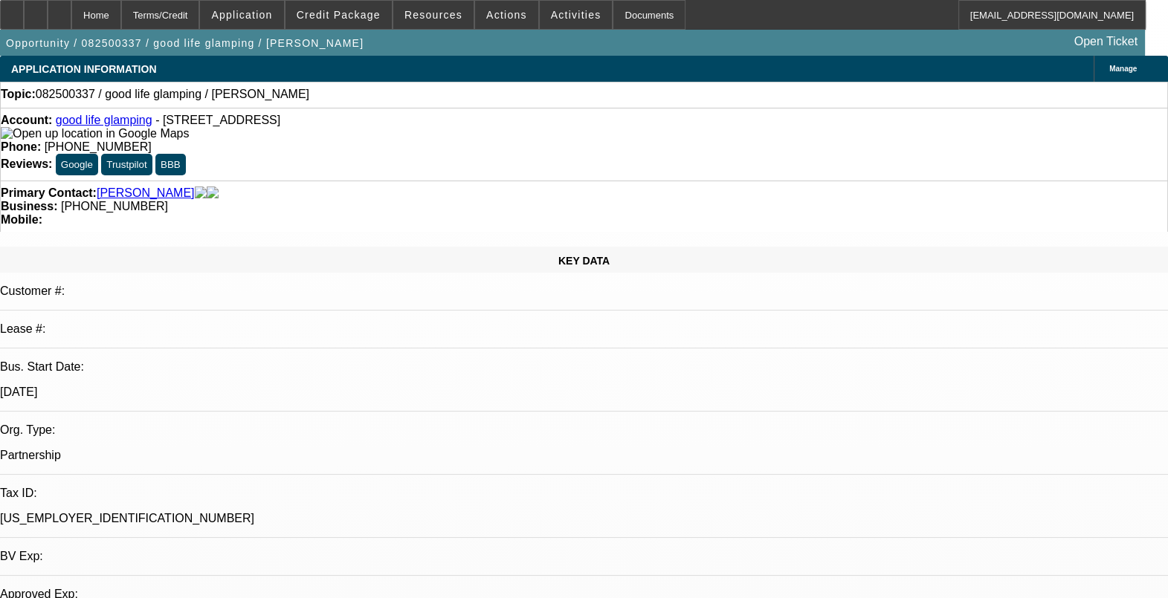
select select "0"
select select "2"
select select "0.1"
select select "4"
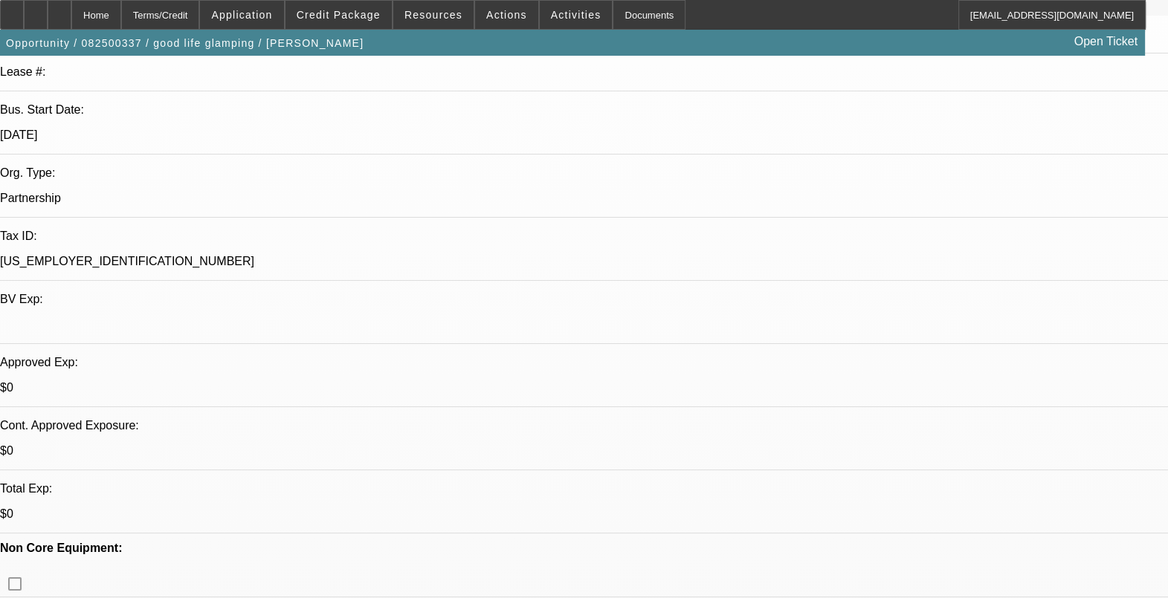
scroll to position [185, 0]
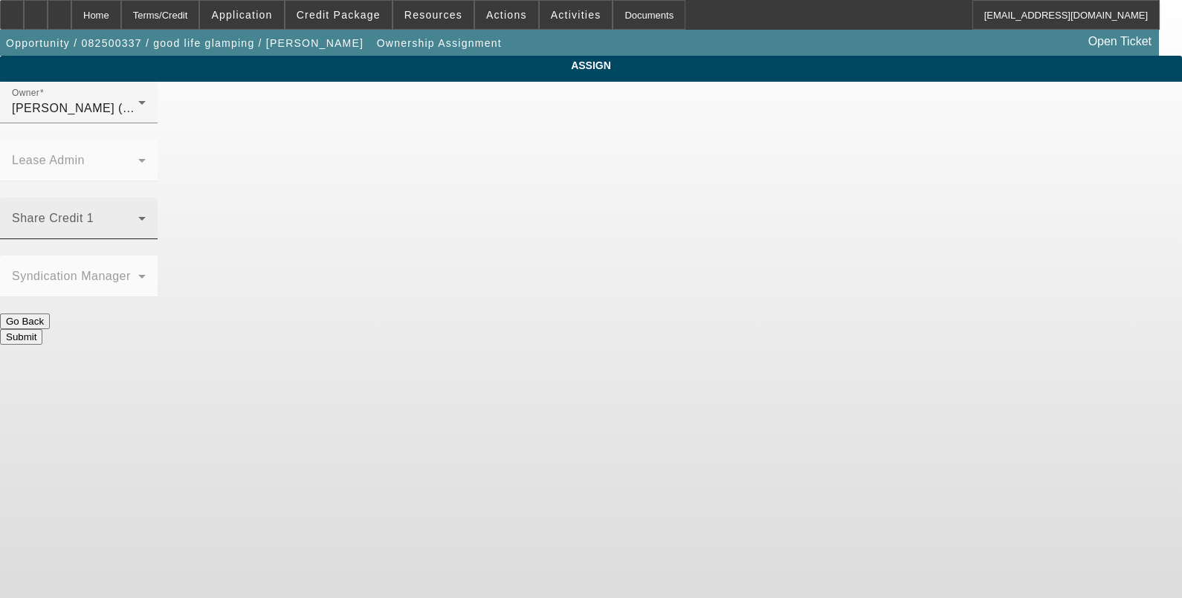
click at [138, 216] on span at bounding box center [75, 225] width 126 height 18
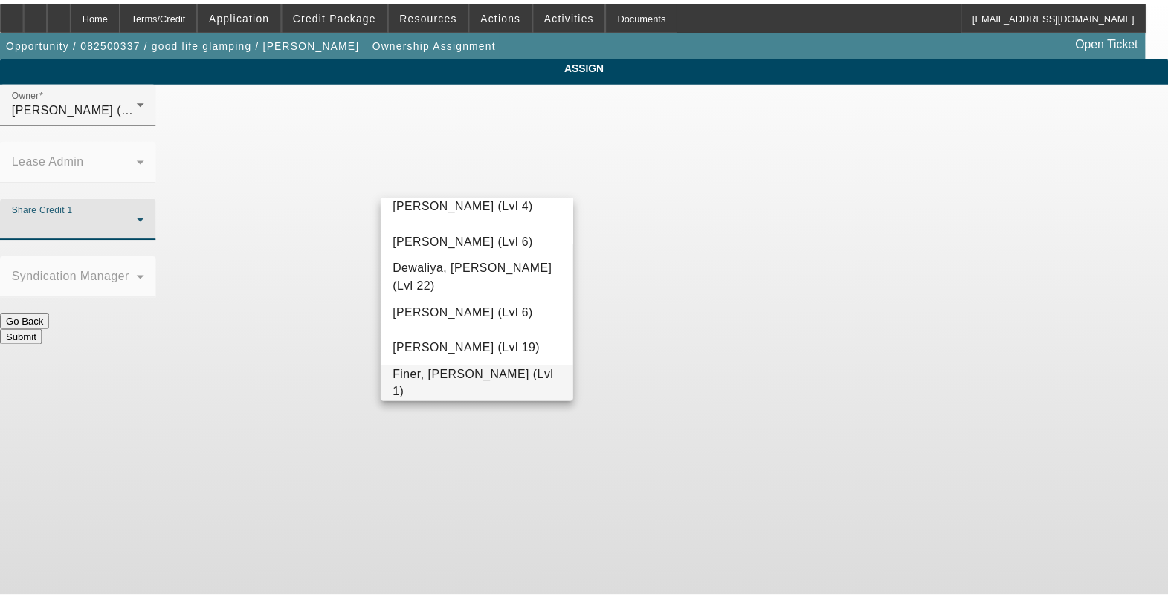
scroll to position [430, 0]
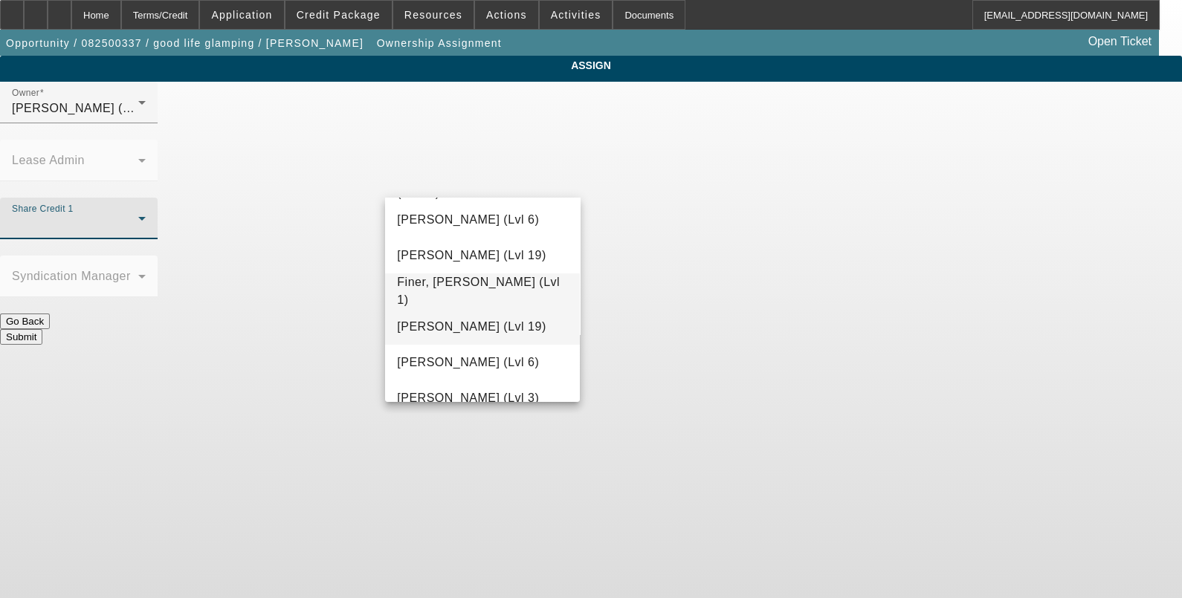
click at [476, 334] on span "[PERSON_NAME] (Lvl 19)" at bounding box center [471, 327] width 149 height 18
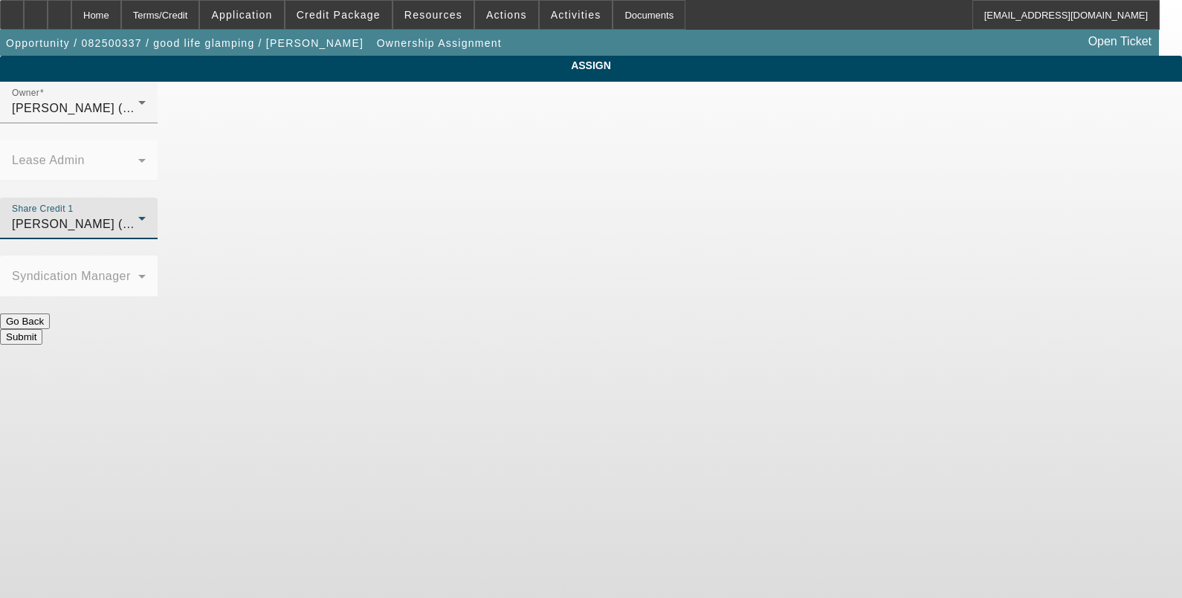
click at [42, 329] on button "Submit" at bounding box center [21, 337] width 42 height 16
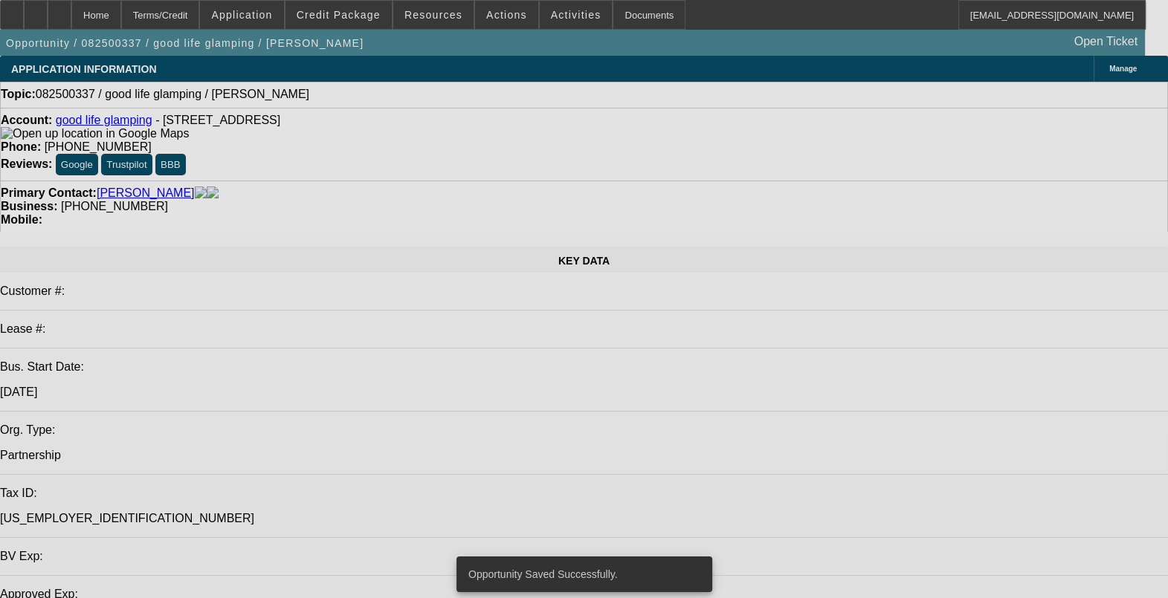
select select "0"
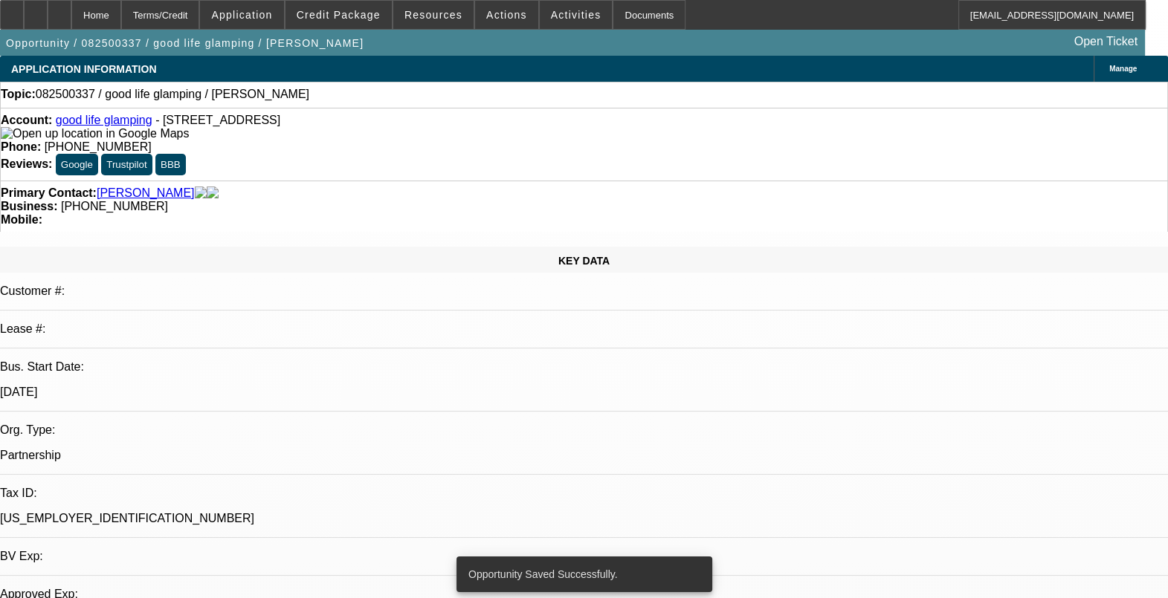
select select "2"
select select "0.1"
select select "4"
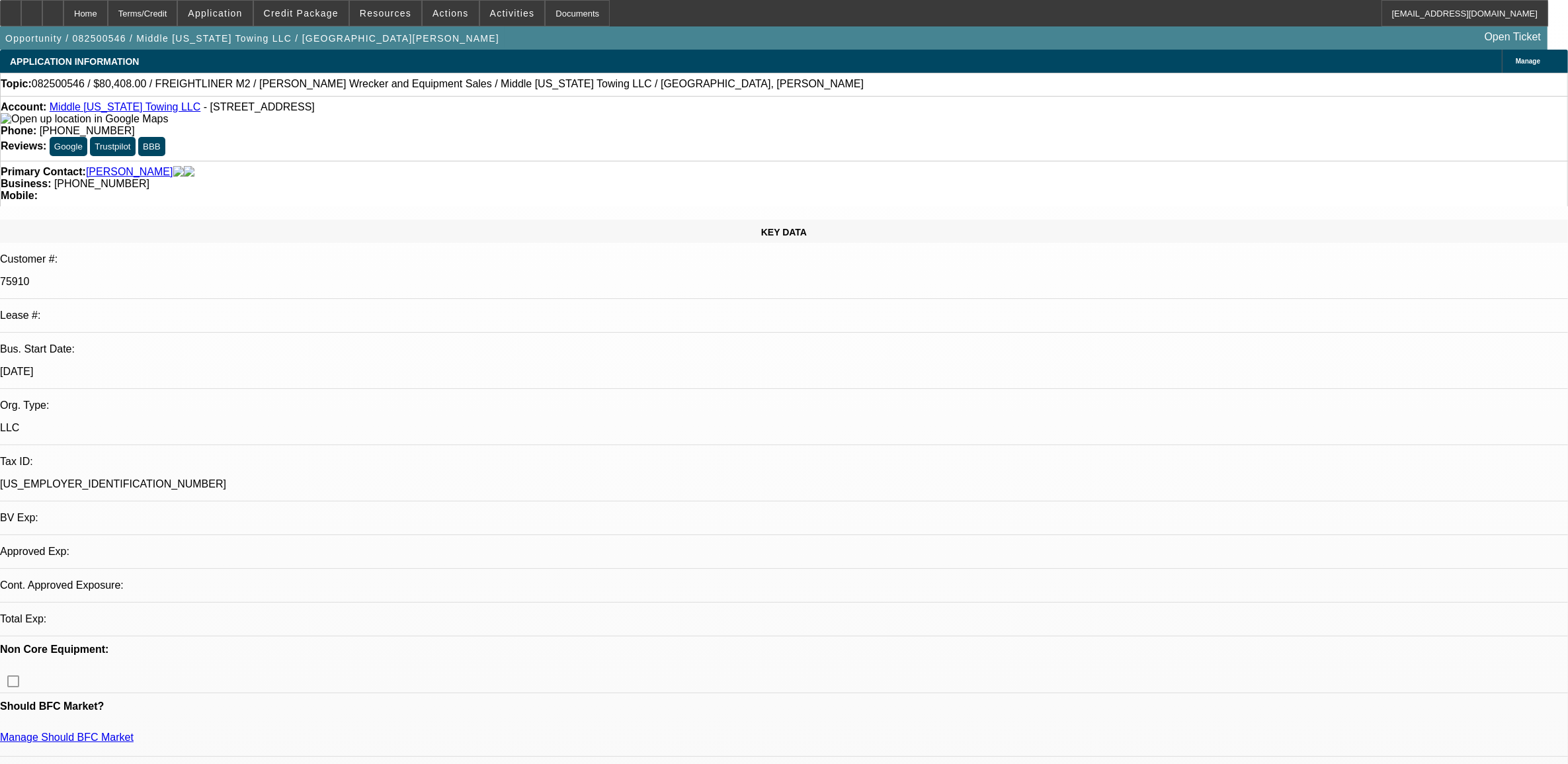
select select "0"
select select "2"
select select "0.1"
select select "4"
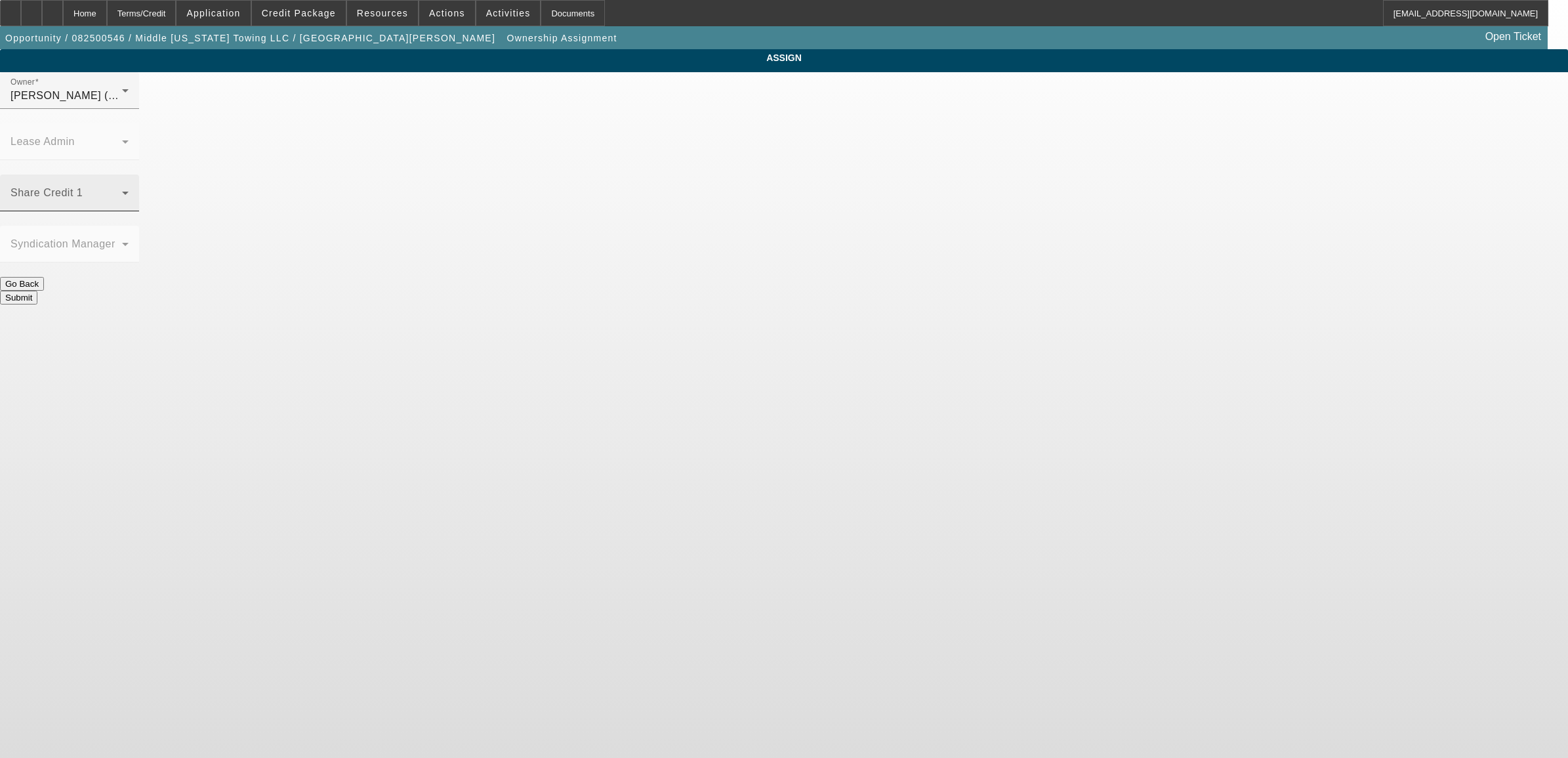
click at [122, 191] on span at bounding box center [66, 199] width 111 height 16
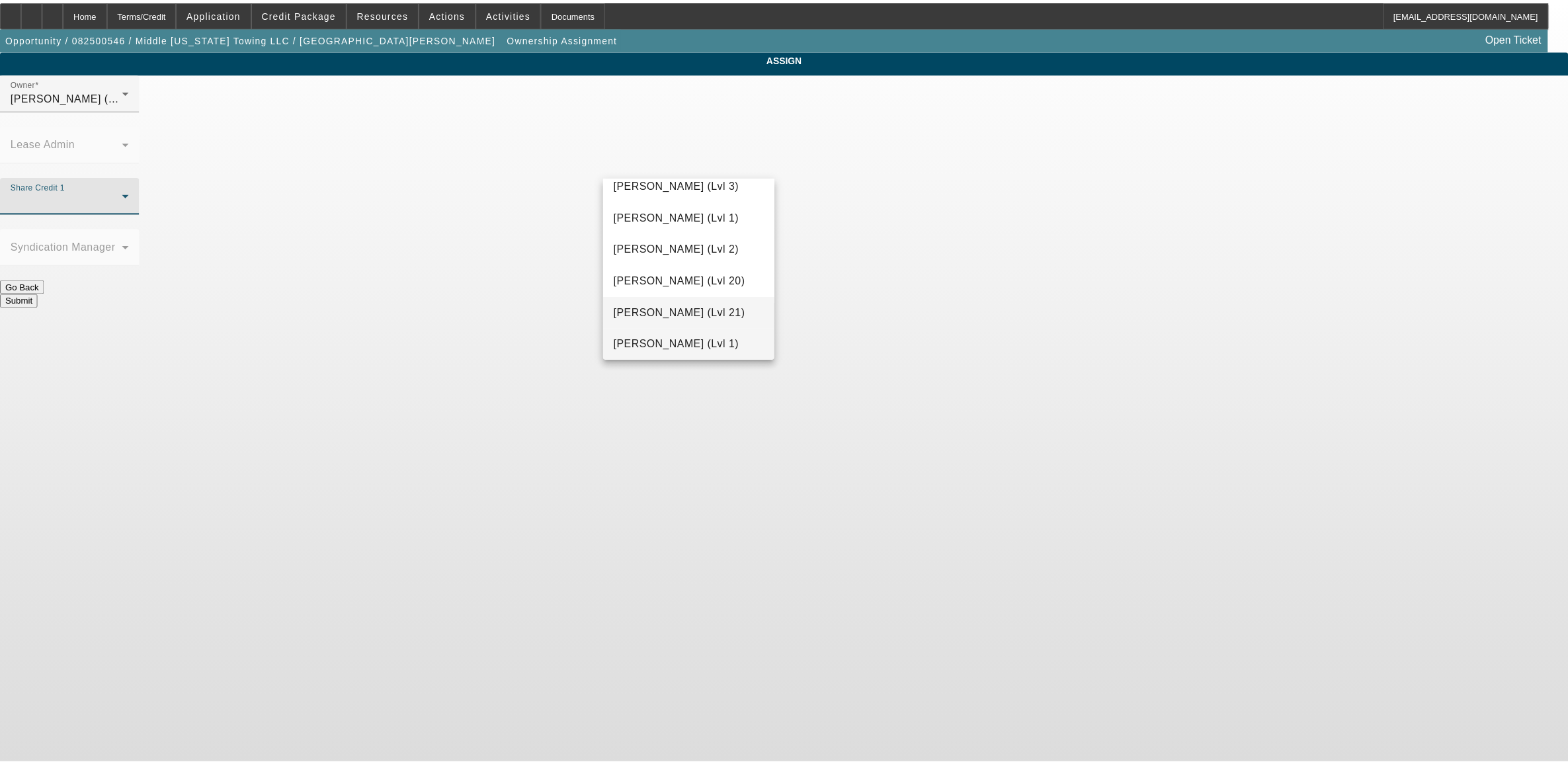
scroll to position [636, 0]
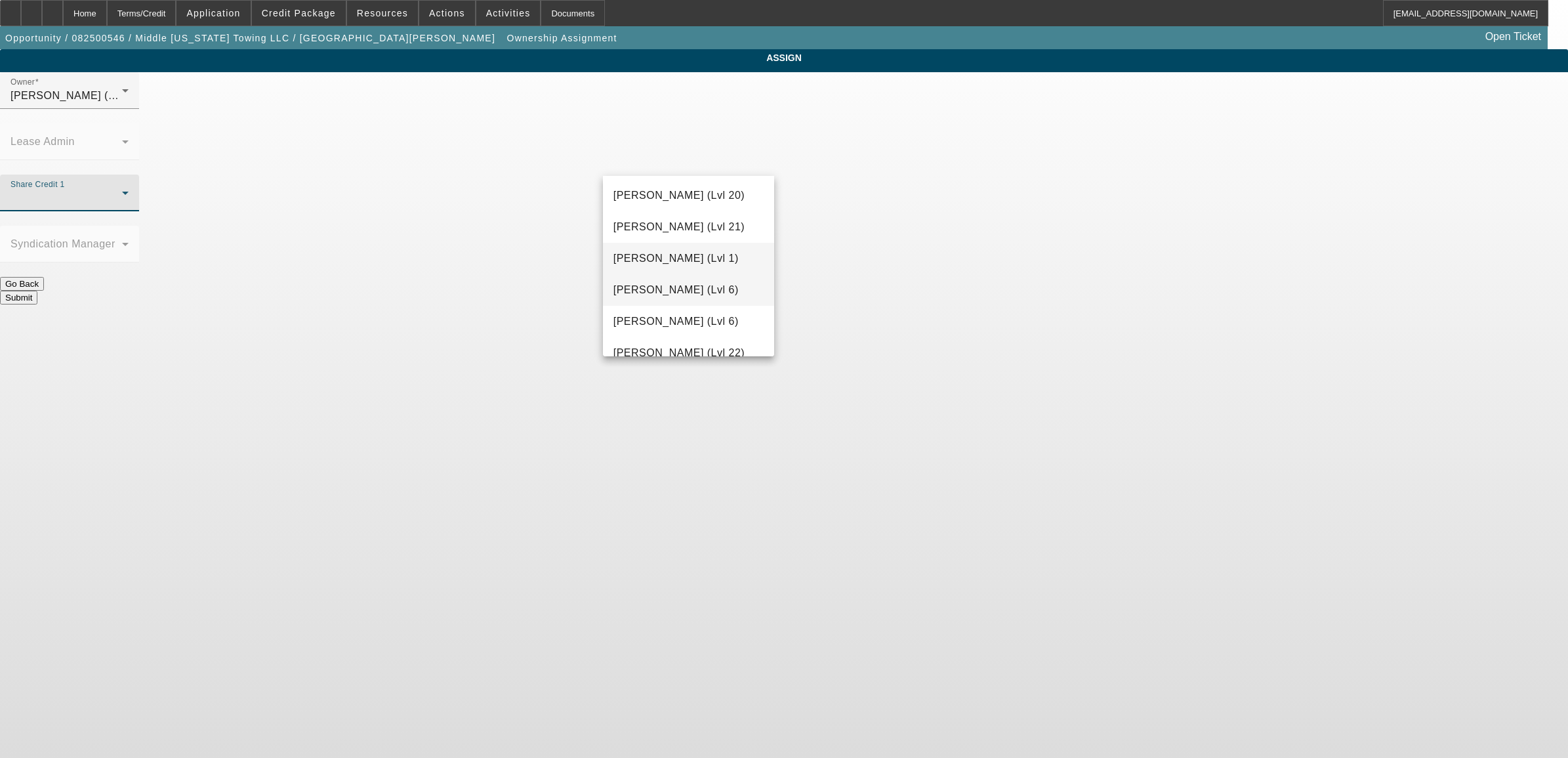
click at [674, 289] on span "[PERSON_NAME] (Lvl 6)" at bounding box center [676, 290] width 125 height 16
click at [37, 290] on button "Submit" at bounding box center [19, 297] width 37 height 14
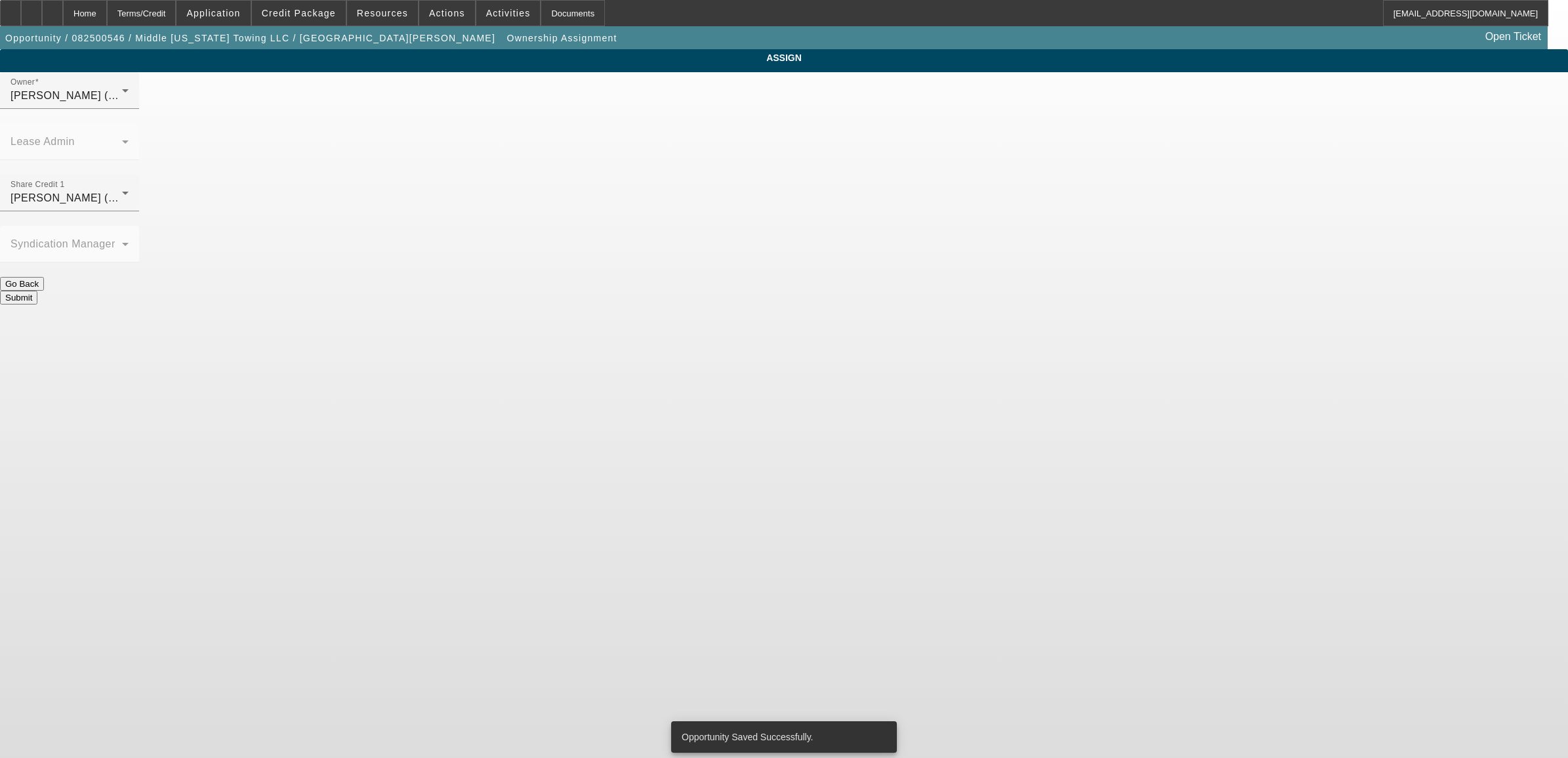
click at [37, 290] on button "Submit" at bounding box center [19, 297] width 37 height 14
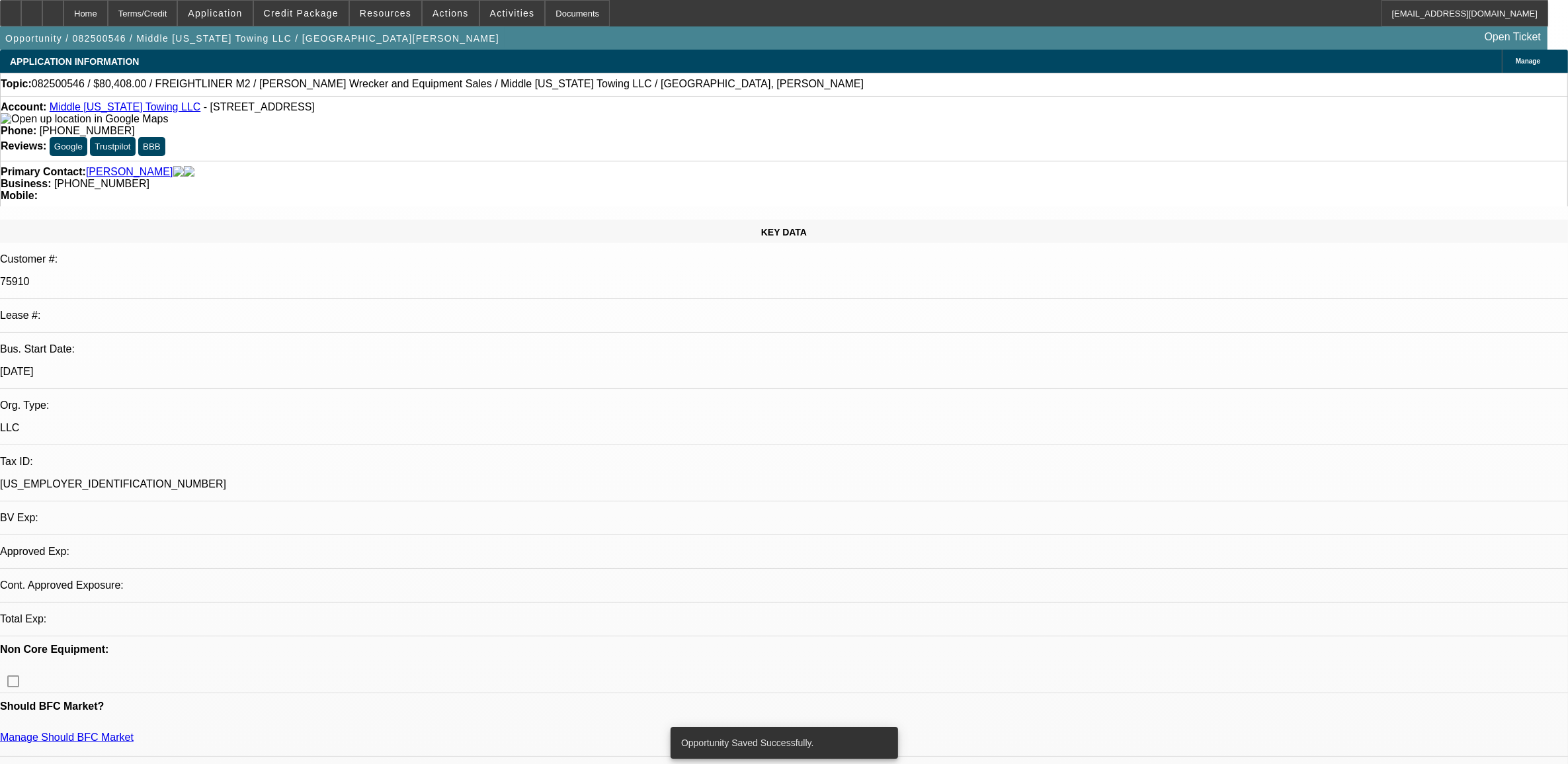
select select "0"
select select "2"
select select "0.1"
select select "4"
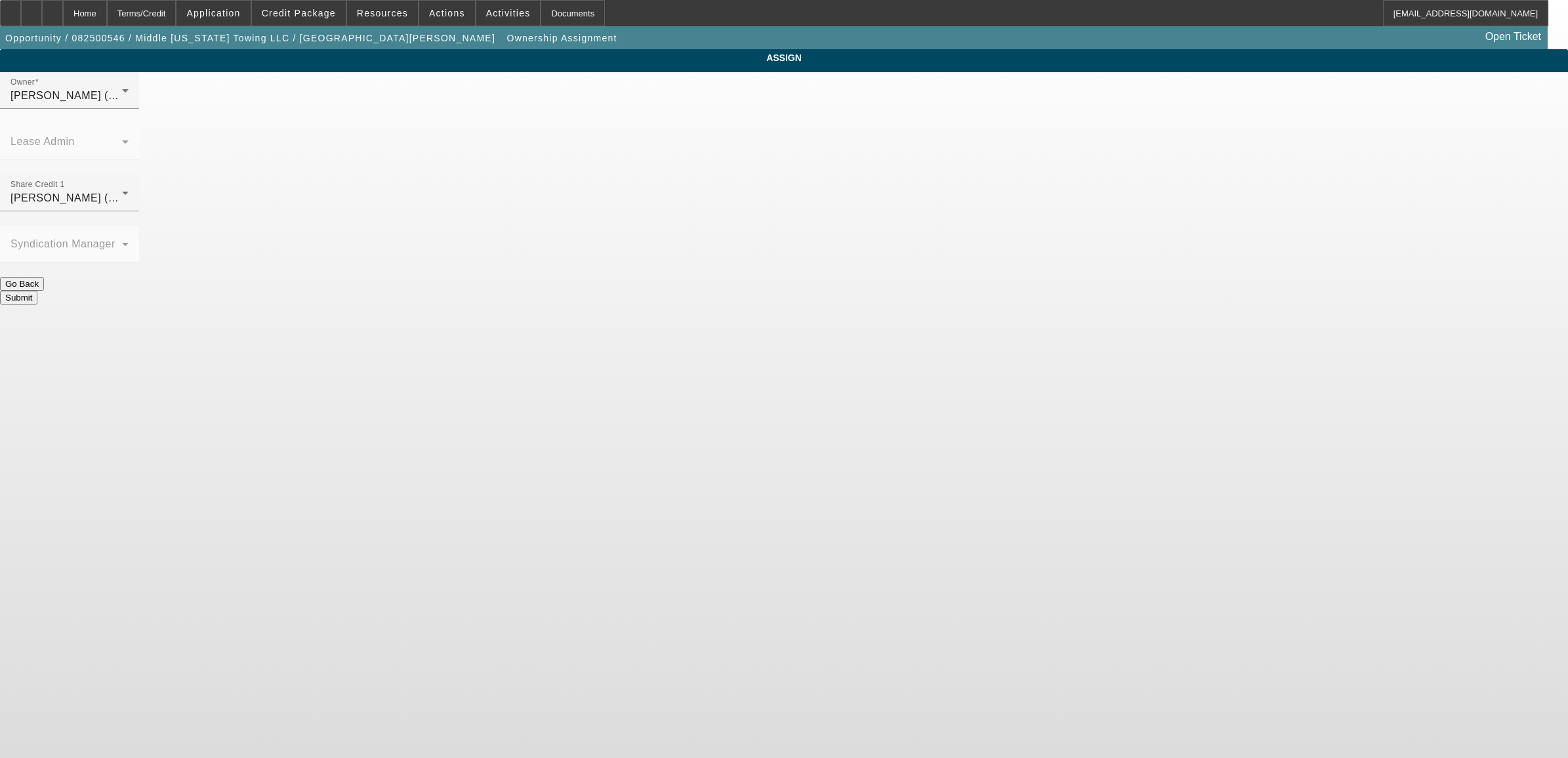
click at [37, 290] on button "Submit" at bounding box center [19, 297] width 37 height 14
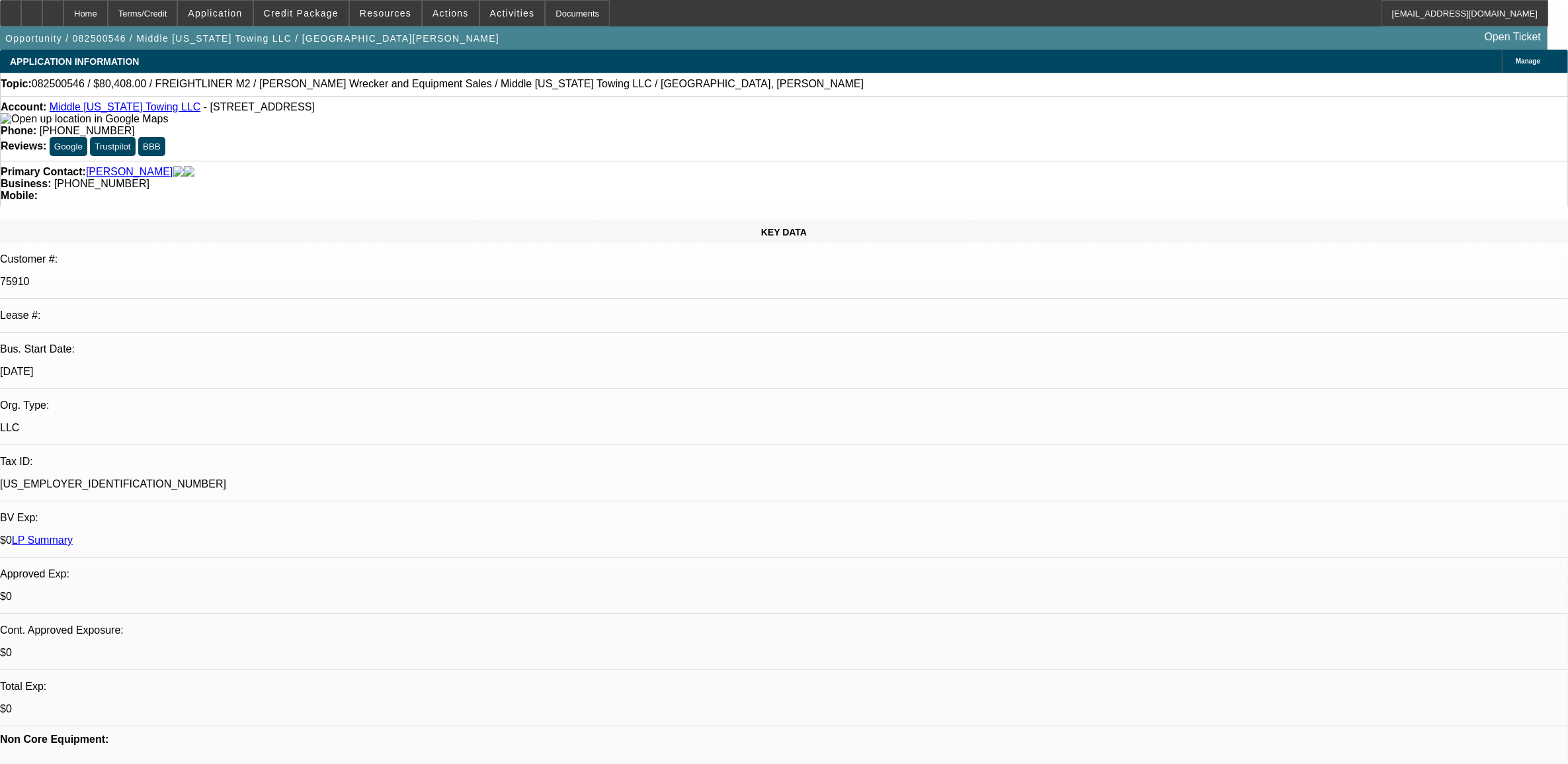
select select "0"
select select "2"
select select "0.1"
select select "4"
